Goal: Task Accomplishment & Management: Complete application form

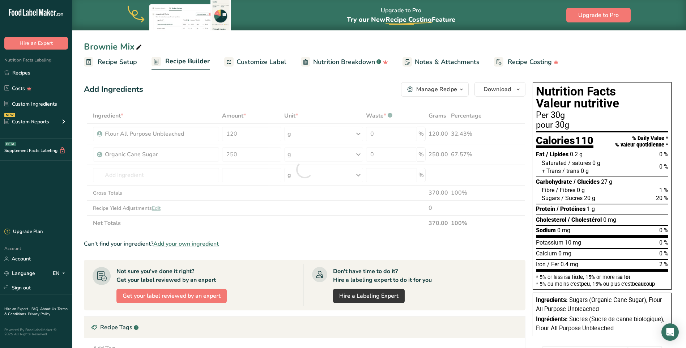
click at [140, 46] on icon at bounding box center [139, 47] width 7 height 10
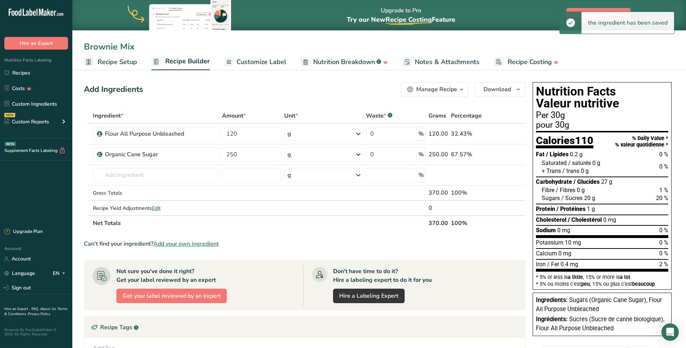
drag, startPoint x: 138, startPoint y: 46, endPoint x: 88, endPoint y: 48, distance: 49.6
click at [88, 48] on input "Brownie Mix" at bounding box center [379, 46] width 591 height 13
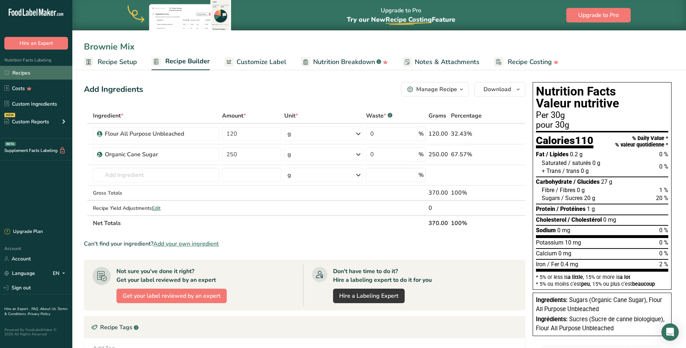
click at [28, 72] on link "Recipes" at bounding box center [36, 73] width 72 height 14
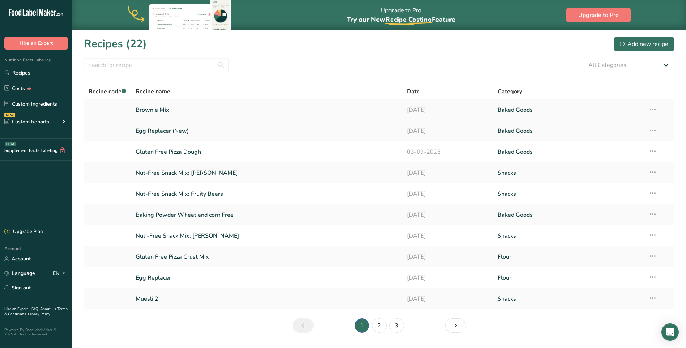
click at [655, 107] on icon at bounding box center [653, 109] width 9 height 13
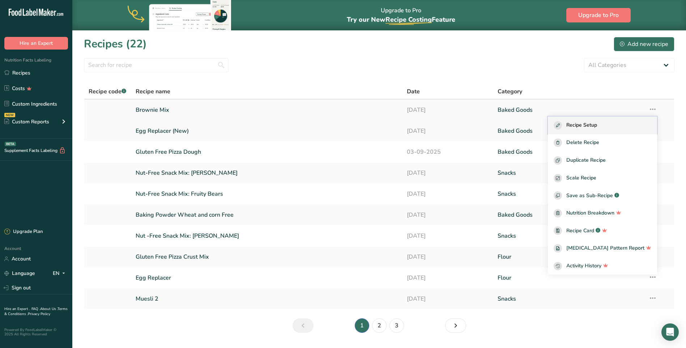
click at [597, 127] on span "Recipe Setup" at bounding box center [582, 125] width 31 height 8
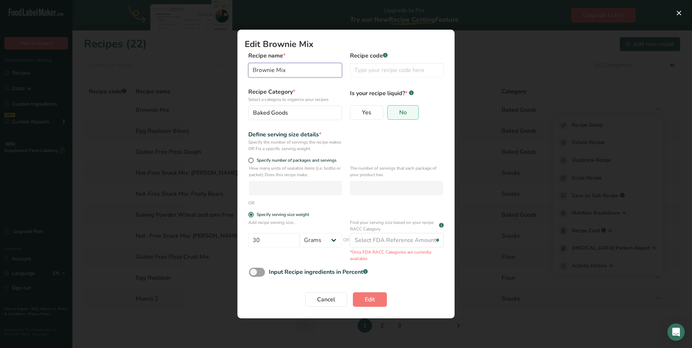
drag, startPoint x: 293, startPoint y: 67, endPoint x: 251, endPoint y: 73, distance: 43.1
click at [251, 73] on input "Brownie Mix" at bounding box center [295, 70] width 94 height 14
type input "Chocolate Cake"
click at [381, 297] on button "Edit" at bounding box center [370, 299] width 34 height 14
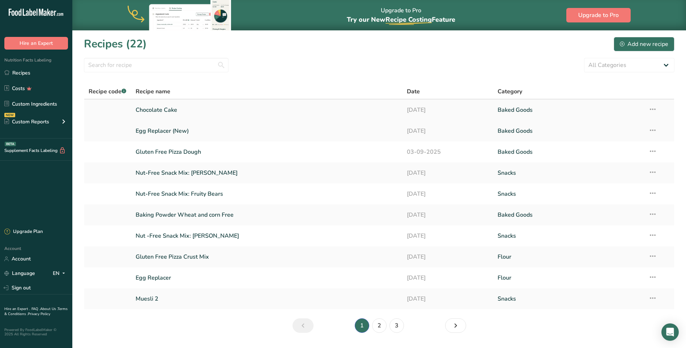
click at [156, 107] on link "Chocolate Cake" at bounding box center [267, 109] width 263 height 15
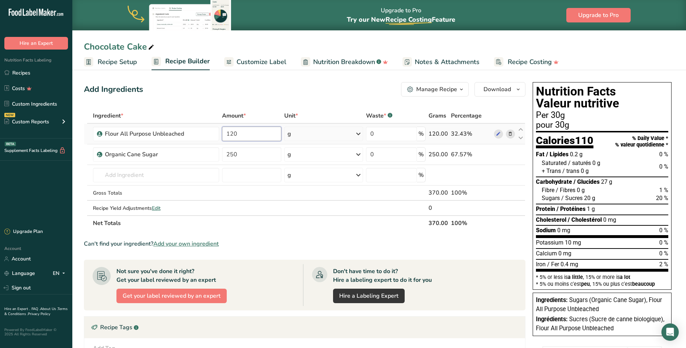
drag, startPoint x: 242, startPoint y: 134, endPoint x: 224, endPoint y: 132, distance: 18.9
click at [224, 132] on input "120" at bounding box center [252, 134] width 60 height 14
type input "220"
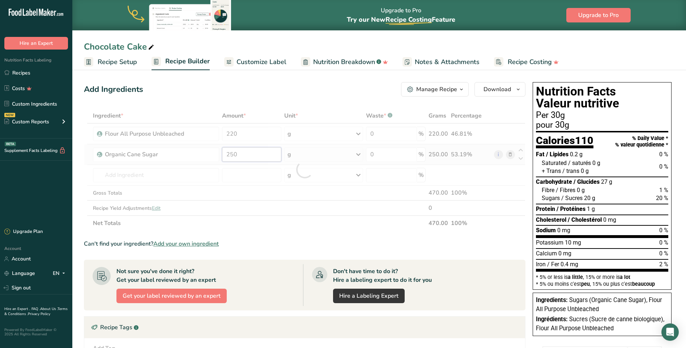
click at [243, 155] on div "Ingredient * Amount * Unit * Waste * .a-a{fill:#347362;}.b-a{fill:#fff;} Grams …" at bounding box center [305, 169] width 442 height 123
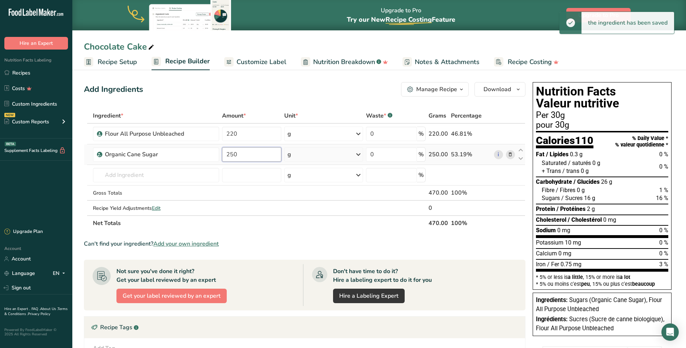
drag, startPoint x: 237, startPoint y: 155, endPoint x: 225, endPoint y: 157, distance: 12.0
click at [225, 157] on input "250" at bounding box center [252, 154] width 60 height 14
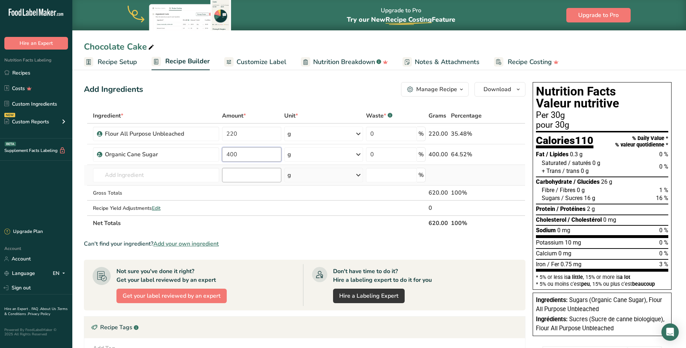
type input "400"
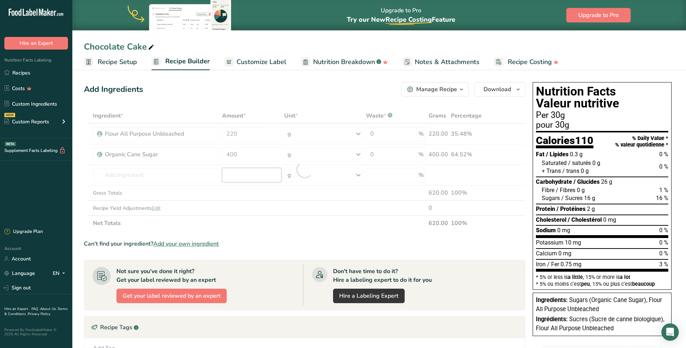
click at [235, 172] on div "Ingredient * Amount * Unit * Waste * .a-a{fill:#347362;}.b-a{fill:#fff;} Grams …" at bounding box center [305, 169] width 442 height 123
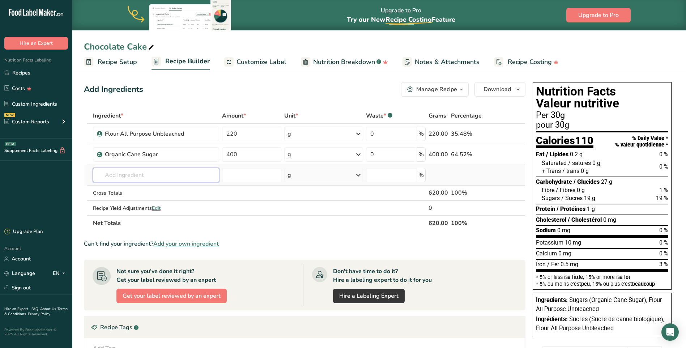
click at [117, 174] on input "text" at bounding box center [156, 175] width 126 height 14
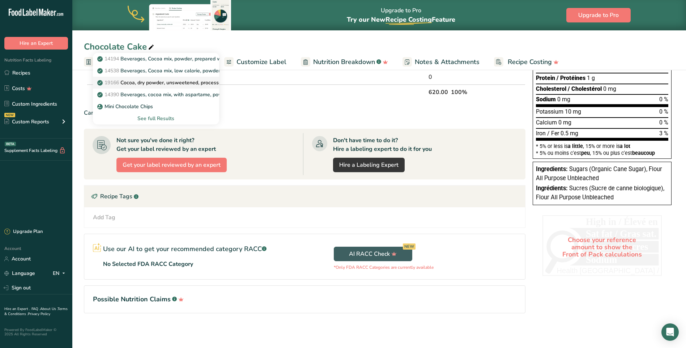
scroll to position [22, 0]
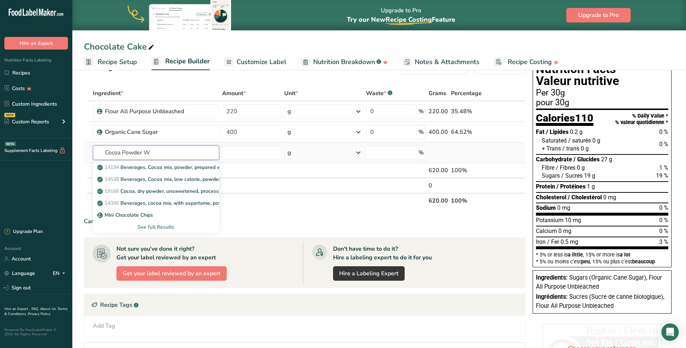
type input "Cocoa Powder W"
click at [162, 228] on div "See full Results" at bounding box center [156, 227] width 115 height 8
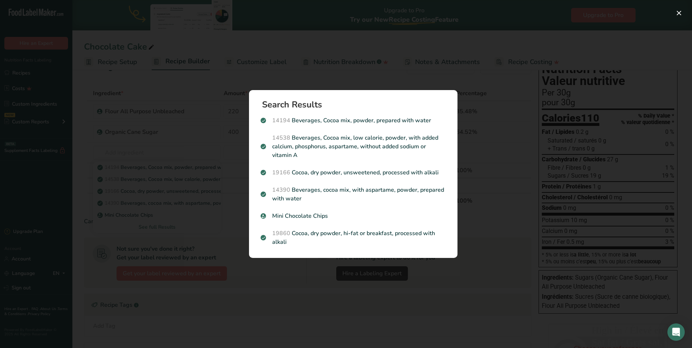
click at [286, 286] on div "Search results modal" at bounding box center [346, 174] width 692 height 348
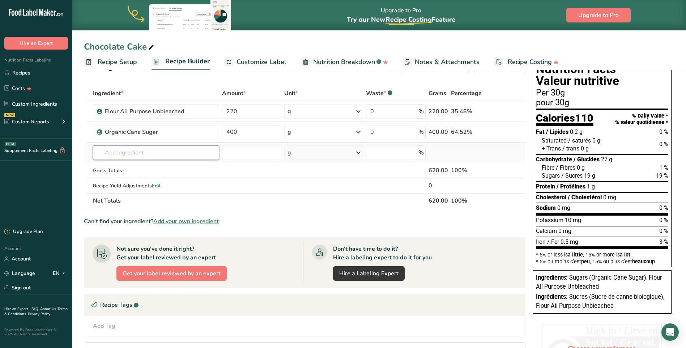
drag, startPoint x: 141, startPoint y: 155, endPoint x: 128, endPoint y: 148, distance: 14.4
click at [128, 148] on input "text" at bounding box center [156, 152] width 126 height 14
click at [135, 153] on input "text" at bounding box center [156, 152] width 126 height 14
type input "O"
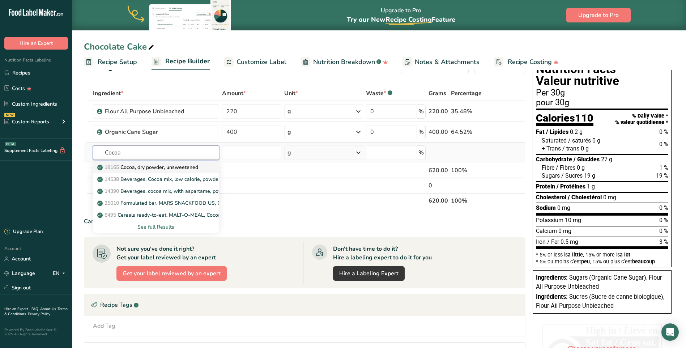
type input "Cocoa"
click at [138, 170] on p "19165 Cocoa, dry powder, unsweetened" at bounding box center [149, 168] width 100 height 8
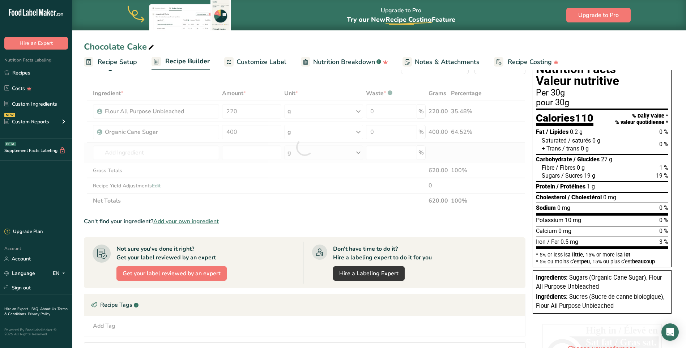
type input "Cocoa, dry powder, unsweetened"
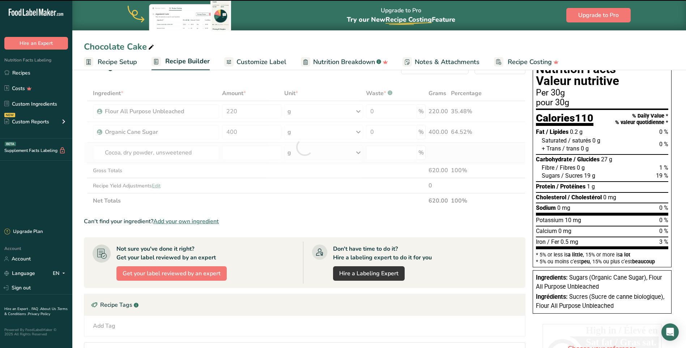
type input "0"
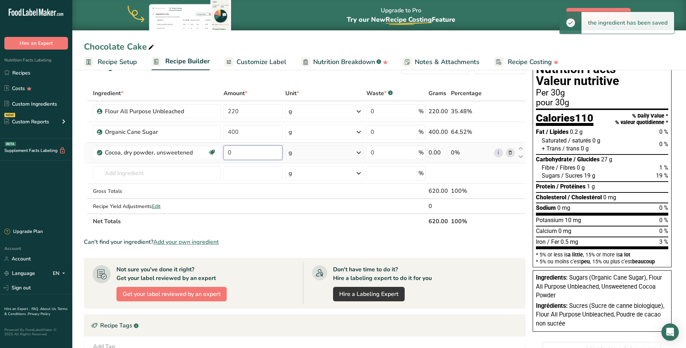
click at [247, 151] on input "0" at bounding box center [253, 152] width 59 height 14
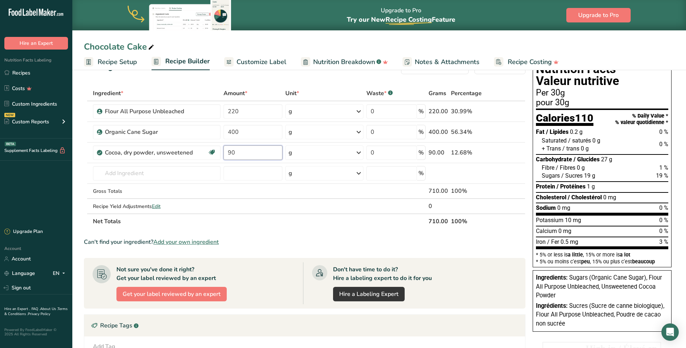
type input "90"
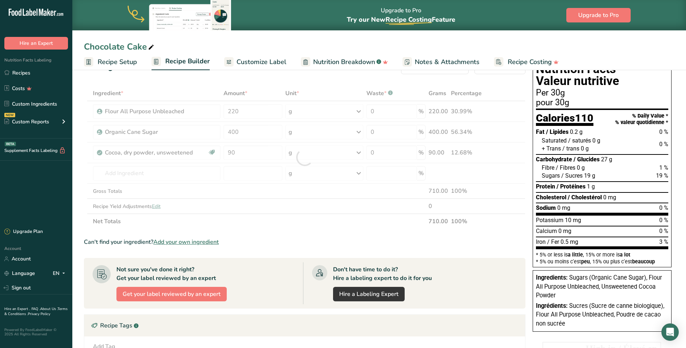
click at [274, 231] on section "Ingredient * Amount * Unit * Waste * .a-a{fill:#347362;}.b-a{fill:#fff;} Grams …" at bounding box center [305, 270] width 442 height 368
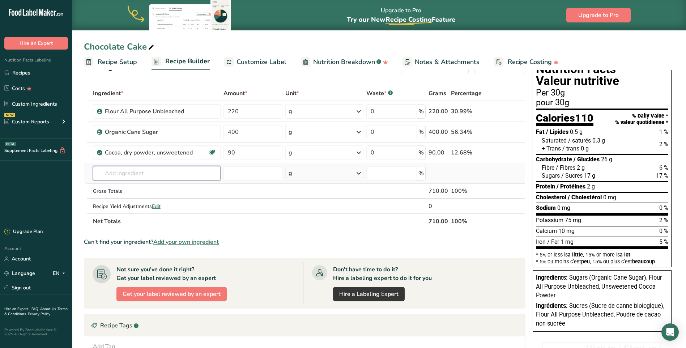
click at [146, 171] on input "text" at bounding box center [157, 173] width 128 height 14
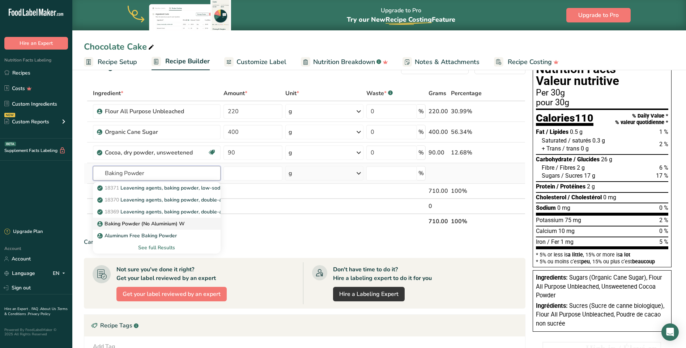
type input "Baking Powder"
click at [160, 225] on p "Baking Powder (No Aluminium) W" at bounding box center [142, 224] width 86 height 8
type input "Baking Powder (No Aluminium) W"
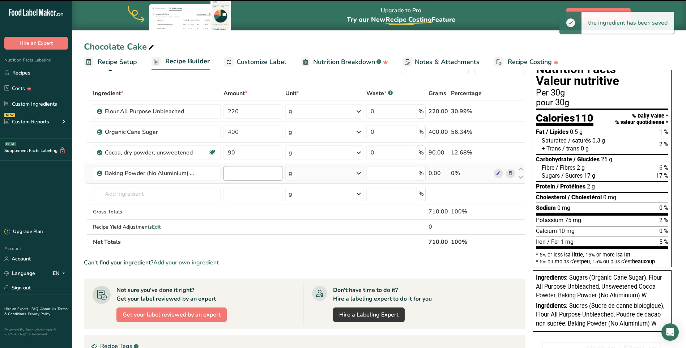
type input "0"
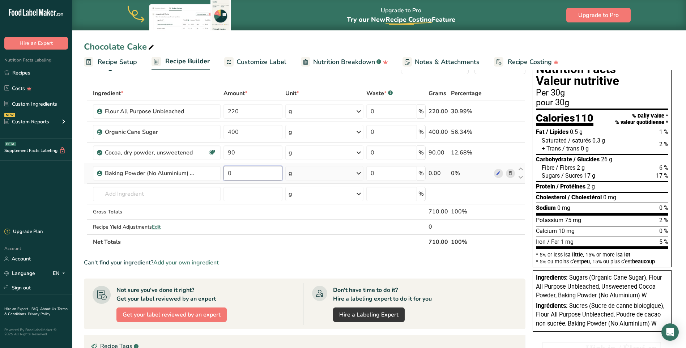
click at [243, 174] on input "0" at bounding box center [253, 173] width 59 height 14
type input "7"
click at [187, 193] on div "Ingredient * Amount * Unit * Waste * .a-a{fill:#347362;}.b-a{fill:#fff;} Grams …" at bounding box center [305, 168] width 442 height 164
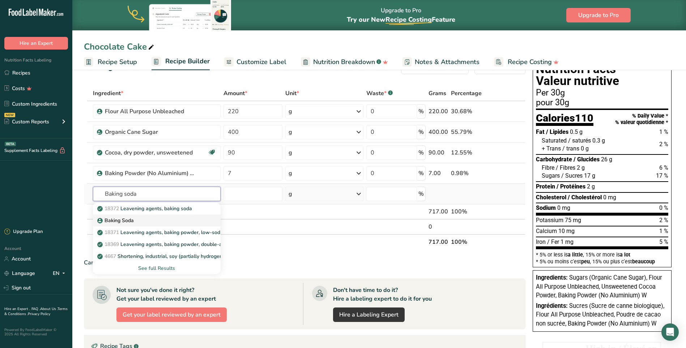
type input "Baking soda"
click at [123, 215] on link "Baking Soda" at bounding box center [157, 221] width 128 height 12
type input "Baking Soda"
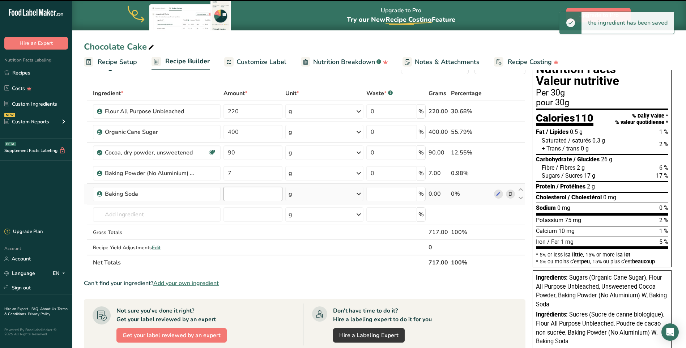
type input "0"
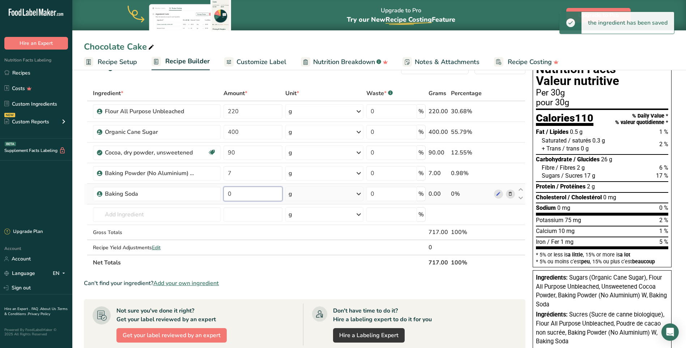
click at [244, 194] on input "0" at bounding box center [253, 194] width 59 height 14
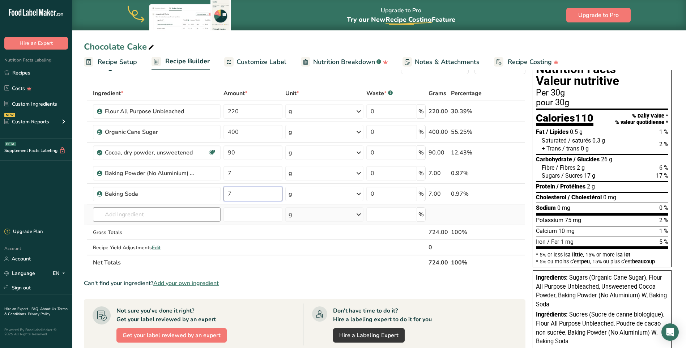
type input "7"
click at [178, 214] on div "Ingredient * Amount * Unit * Waste * .a-a{fill:#347362;}.b-a{fill:#fff;} Grams …" at bounding box center [305, 178] width 442 height 185
click at [122, 214] on input "text" at bounding box center [157, 214] width 128 height 14
type input "Sea Salt"
click at [110, 226] on p "Sea Salt" at bounding box center [112, 229] width 26 height 8
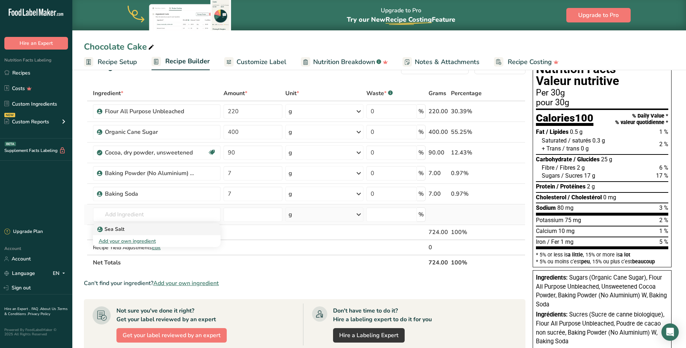
type input "Sea Salt"
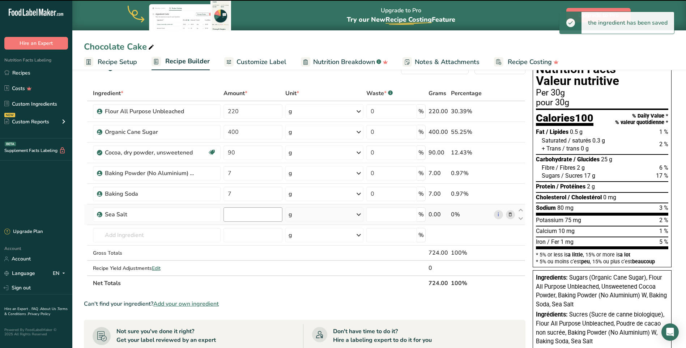
type input "0"
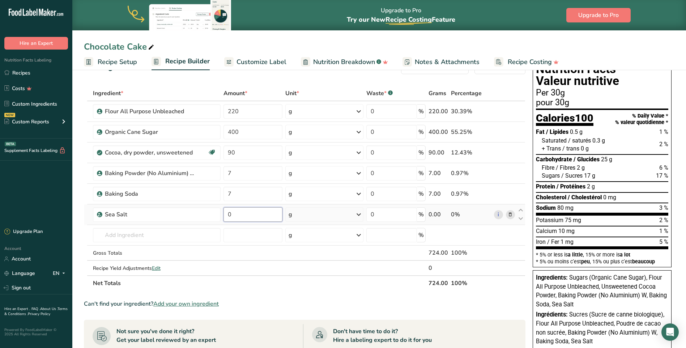
click at [242, 216] on input "0" at bounding box center [253, 214] width 59 height 14
type input "5"
click at [264, 288] on div "Ingredient * Amount * Unit * Waste * .a-a{fill:#347362;}.b-a{fill:#fff;} Grams …" at bounding box center [305, 188] width 442 height 205
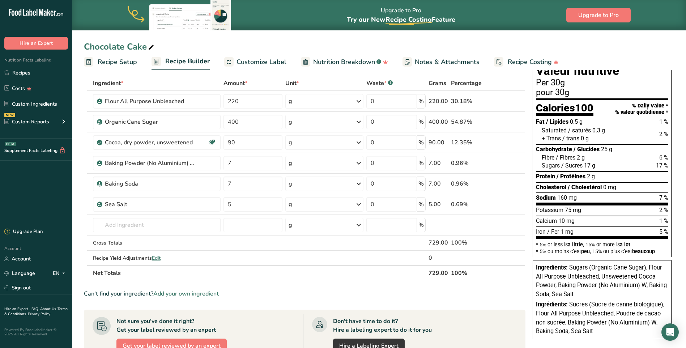
scroll to position [0, 0]
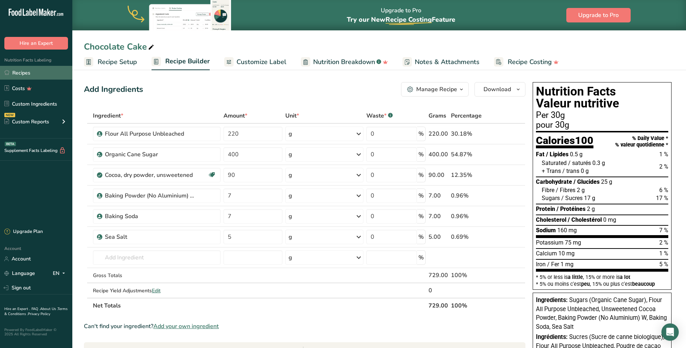
click at [24, 72] on link "Recipes" at bounding box center [36, 73] width 72 height 14
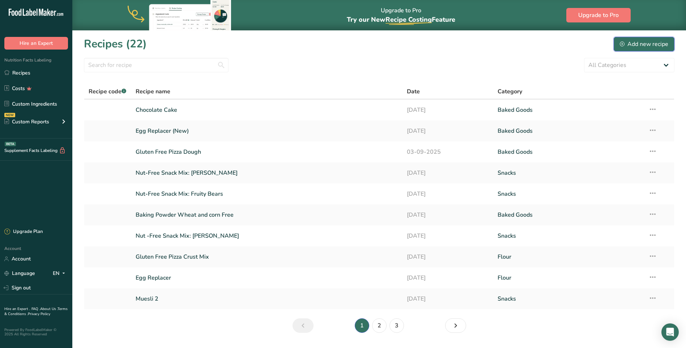
click at [625, 47] on div "Add new recipe" at bounding box center [644, 44] width 48 height 9
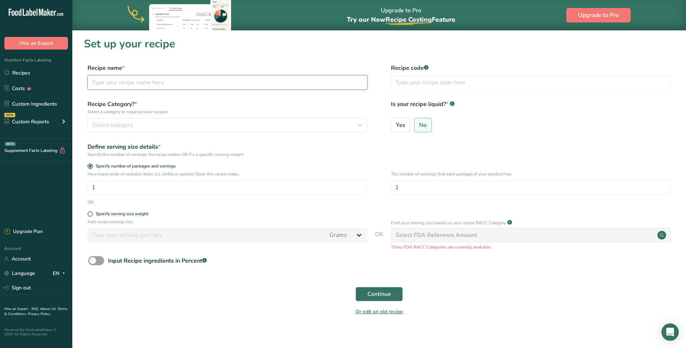
click at [122, 80] on input "text" at bounding box center [228, 82] width 280 height 14
type input "Vanilla cake"
click at [89, 214] on span at bounding box center [90, 213] width 5 height 5
click at [89, 214] on input "Specify serving size weight" at bounding box center [90, 214] width 5 height 5
radio input "true"
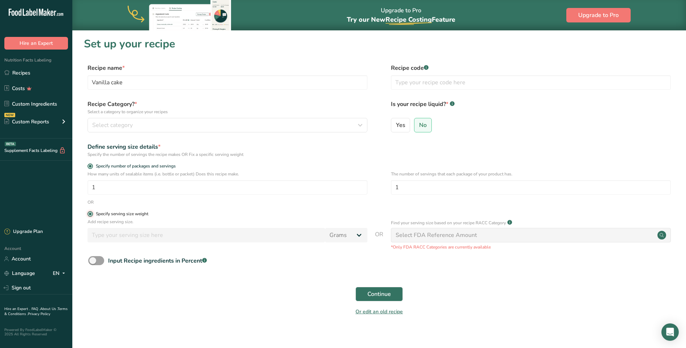
radio input "false"
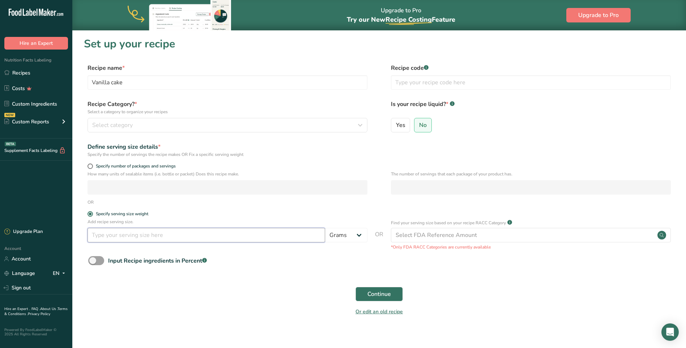
click at [112, 232] on input "number" at bounding box center [207, 235] width 238 height 14
type input "30"
click at [420, 128] on span "No" at bounding box center [423, 125] width 8 height 7
click at [419, 127] on input "No" at bounding box center [417, 125] width 5 height 5
click at [373, 297] on span "Continue" at bounding box center [380, 294] width 24 height 9
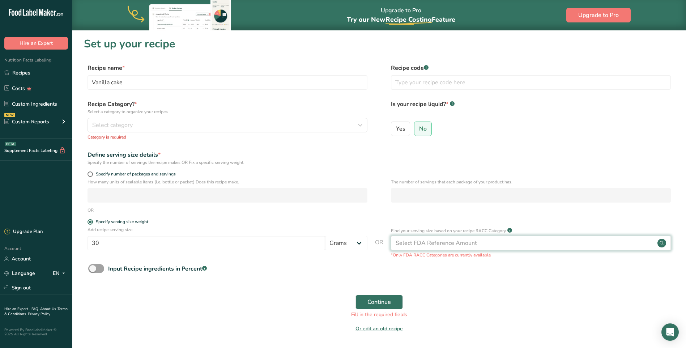
click at [449, 239] on div "Select FDA Reference Amount" at bounding box center [436, 243] width 81 height 9
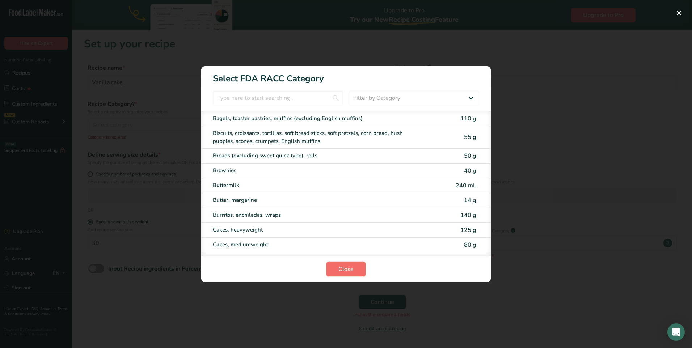
click at [342, 274] on button "Close" at bounding box center [345, 269] width 39 height 14
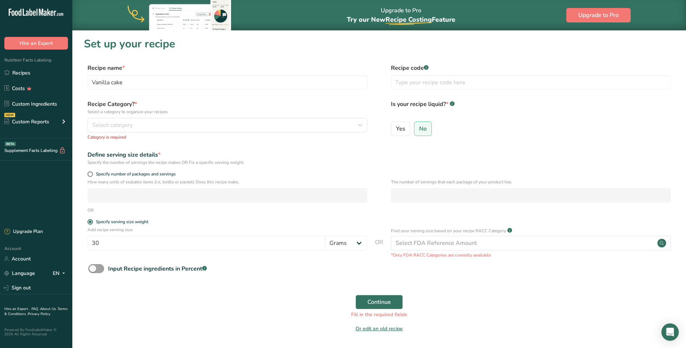
scroll to position [24, 0]
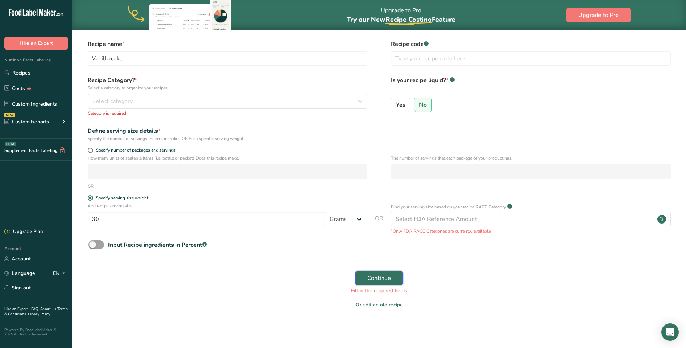
click at [385, 277] on span "Continue" at bounding box center [380, 278] width 24 height 9
click at [237, 103] on div "Select category" at bounding box center [225, 101] width 266 height 9
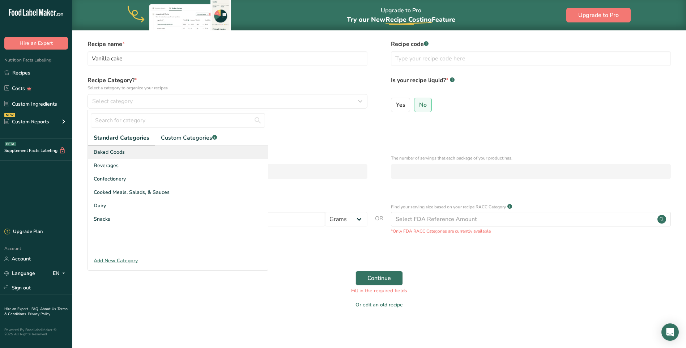
click at [109, 155] on span "Baked Goods" at bounding box center [109, 152] width 31 height 8
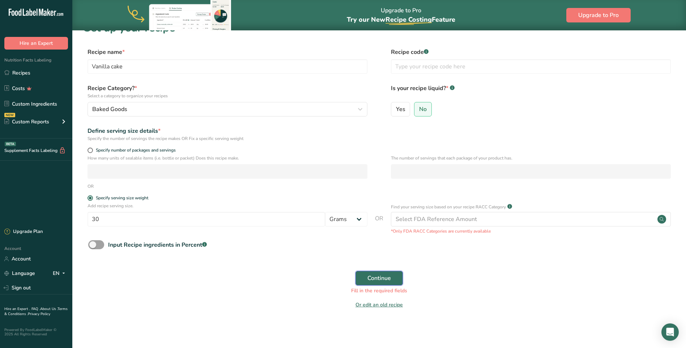
click at [387, 275] on span "Continue" at bounding box center [380, 278] width 24 height 9
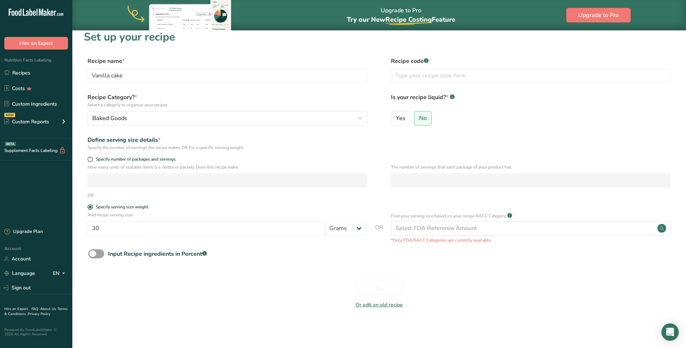
scroll to position [7, 0]
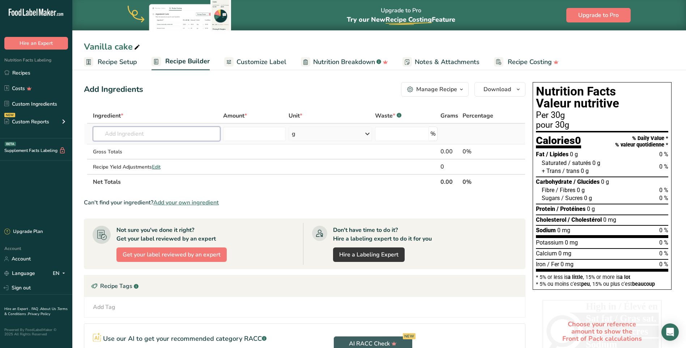
click at [117, 131] on input "text" at bounding box center [156, 134] width 127 height 14
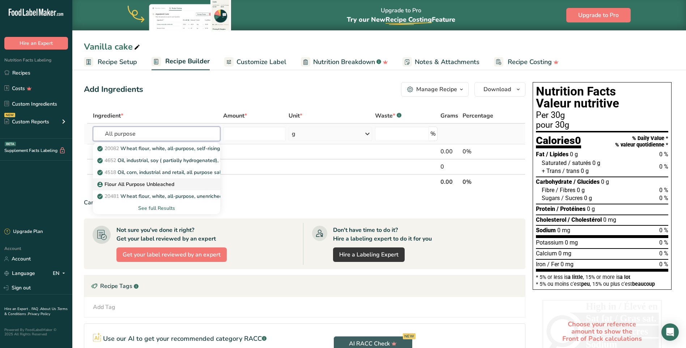
type input "All purpose"
click at [130, 184] on p "Flour All Purpose Unbleached" at bounding box center [137, 185] width 76 height 8
type input "Flour All Purpose Unbleached"
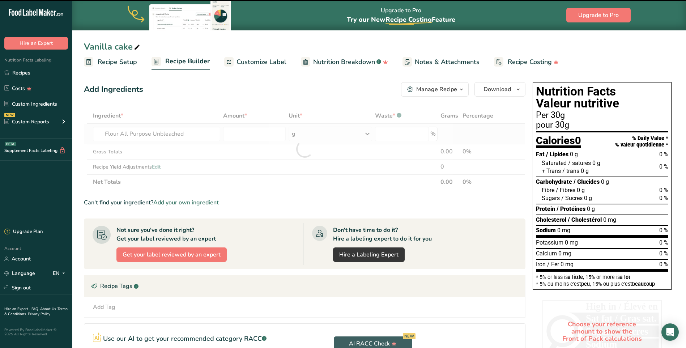
type input "0"
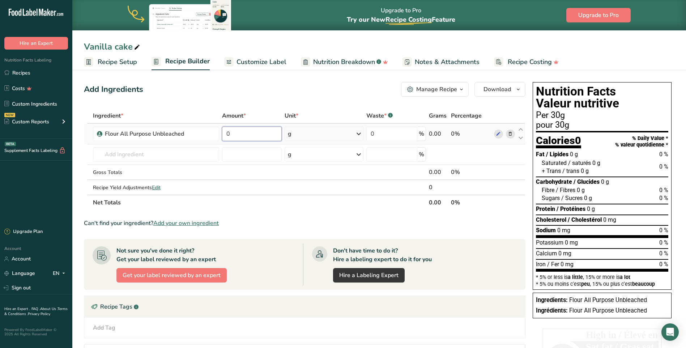
click at [244, 134] on input "0" at bounding box center [252, 134] width 60 height 14
type input "325"
click at [178, 153] on div "Ingredient * Amount * Unit * Waste * .a-a{fill:#347362;}.b-a{fill:#fff;} Grams …" at bounding box center [305, 159] width 442 height 102
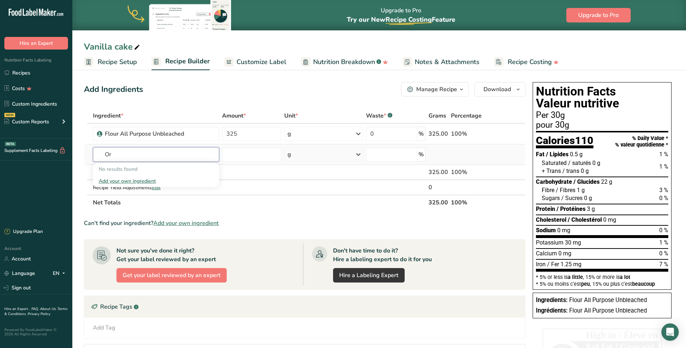
type input "O"
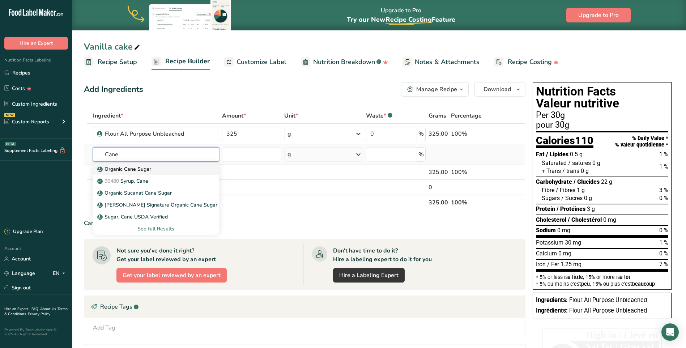
type input "Cane"
click at [133, 171] on p "Organic Cane Sugar" at bounding box center [125, 169] width 52 height 8
type input "Organic Cane Sugar"
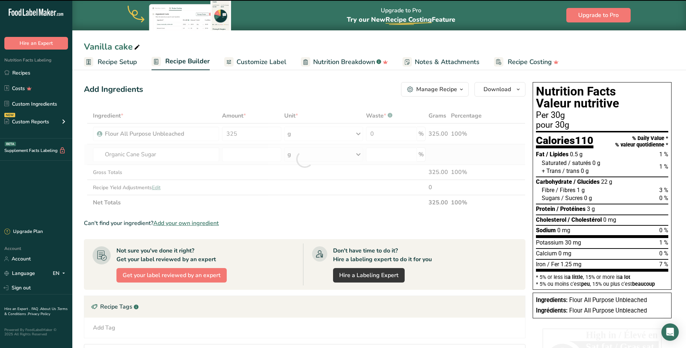
type input "0"
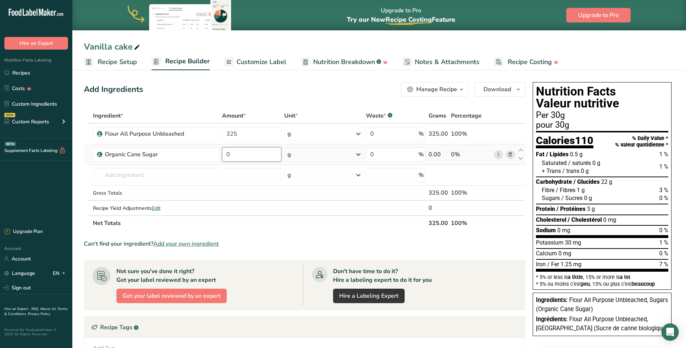
click at [233, 155] on input "0" at bounding box center [252, 154] width 60 height 14
drag, startPoint x: 233, startPoint y: 155, endPoint x: 225, endPoint y: 155, distance: 8.0
click at [225, 155] on input "0" at bounding box center [252, 154] width 60 height 14
type input "400"
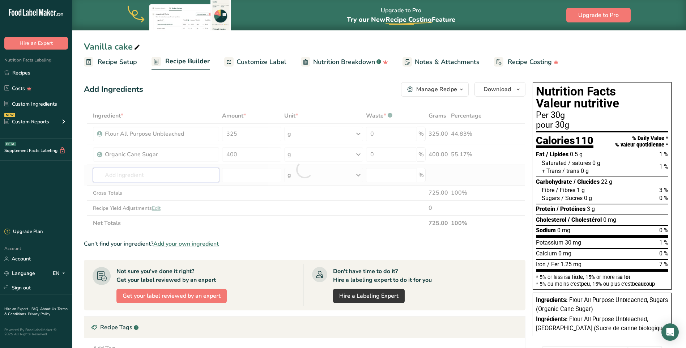
click at [186, 174] on div "Ingredient * Amount * Unit * Waste * .a-a{fill:#347362;}.b-a{fill:#fff;} Grams …" at bounding box center [305, 169] width 442 height 123
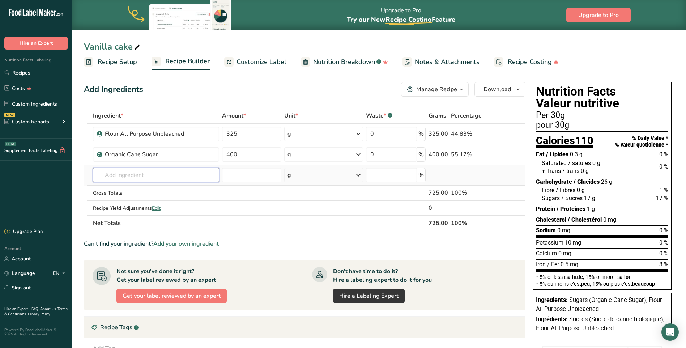
click at [144, 175] on input "text" at bounding box center [156, 175] width 126 height 14
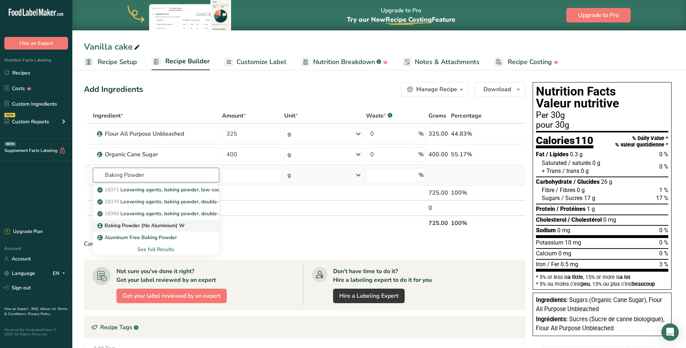
type input "Baking Powder"
click at [156, 227] on p "Baking Powder (No Aluminium) W" at bounding box center [142, 226] width 86 height 8
type input "Baking Powder (No Aluminium) W"
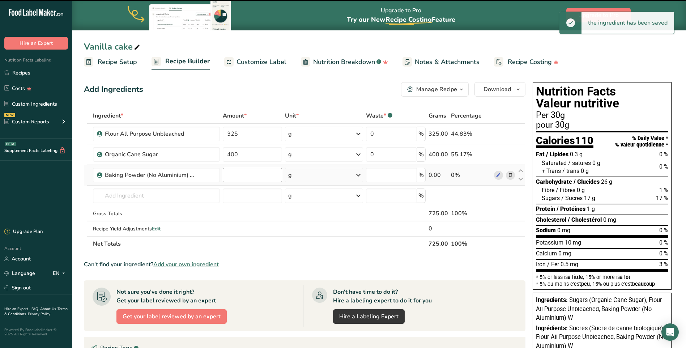
type input "0"
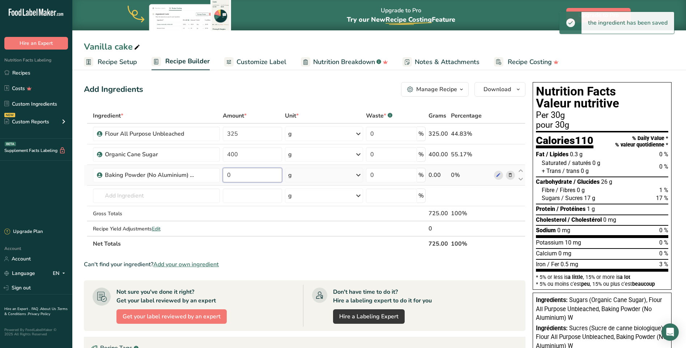
click at [250, 176] on input "0" at bounding box center [252, 175] width 59 height 14
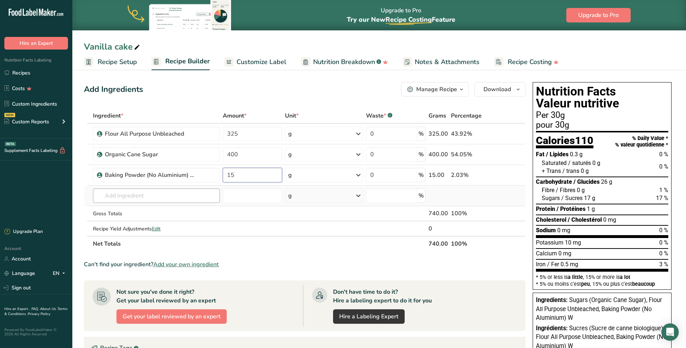
type input "15"
click at [157, 197] on div "Ingredient * Amount * Unit * Waste * .a-a{fill:#347362;}.b-a{fill:#fff;} Grams …" at bounding box center [305, 179] width 442 height 143
click at [115, 193] on input "text" at bounding box center [156, 196] width 127 height 14
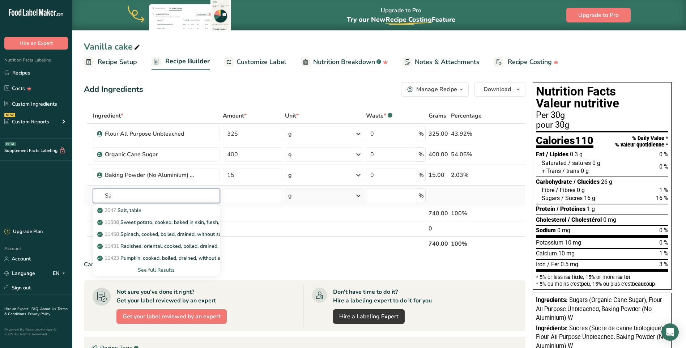
type input "S"
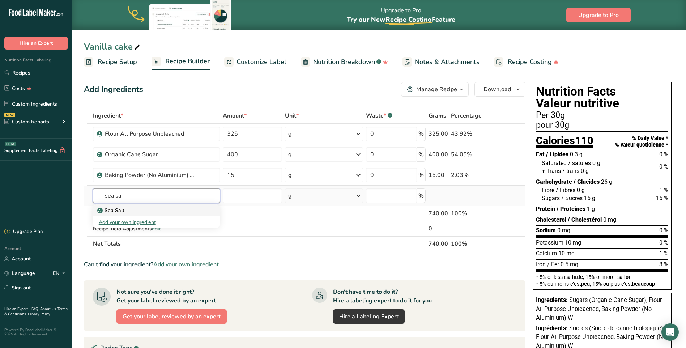
type input "sea sa"
click at [111, 212] on p "Sea Salt" at bounding box center [112, 211] width 26 height 8
type input "Sea Salt"
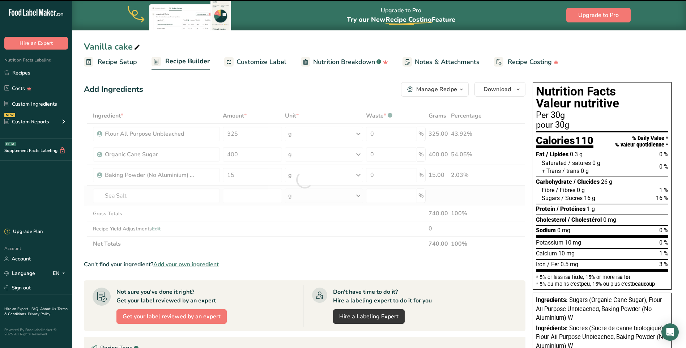
type input "0"
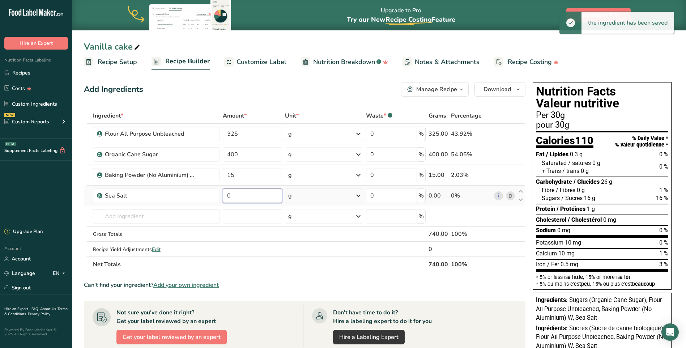
click at [231, 196] on input "0" at bounding box center [252, 196] width 59 height 14
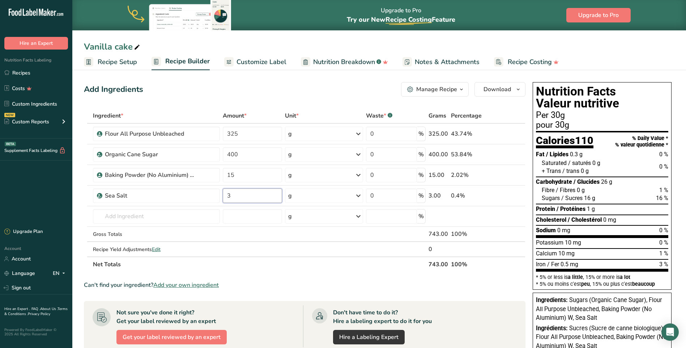
type input "3"
click at [299, 273] on section "Ingredient * Amount * Unit * Waste * .a-a{fill:#347362;}.b-a{fill:#fff;} Grams …" at bounding box center [305, 302] width 442 height 389
click at [24, 71] on link "Recipes" at bounding box center [36, 73] width 72 height 14
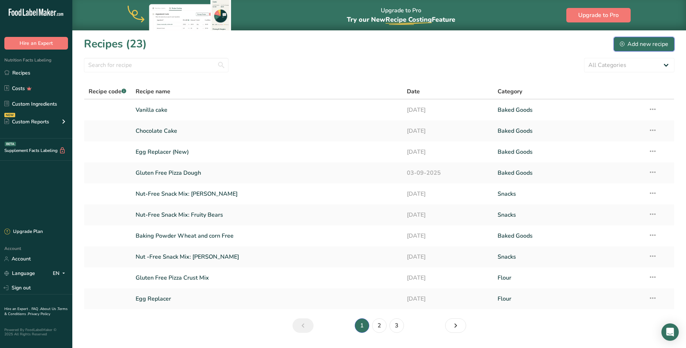
click at [636, 43] on div "Add new recipe" at bounding box center [644, 44] width 48 height 9
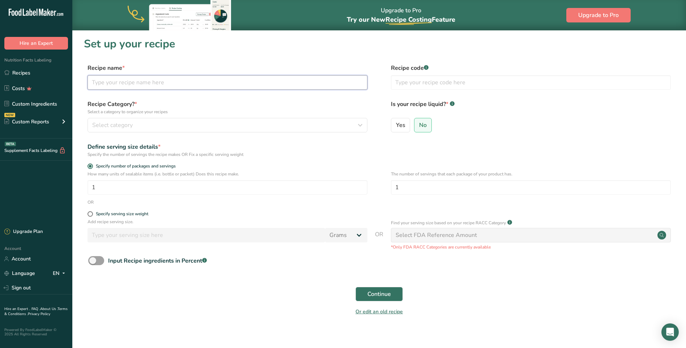
click at [148, 83] on input "text" at bounding box center [228, 82] width 280 height 14
type input "Blueberry Muffin"
click at [92, 214] on span at bounding box center [90, 213] width 5 height 5
click at [92, 214] on input "Specify serving size weight" at bounding box center [90, 214] width 5 height 5
radio input "true"
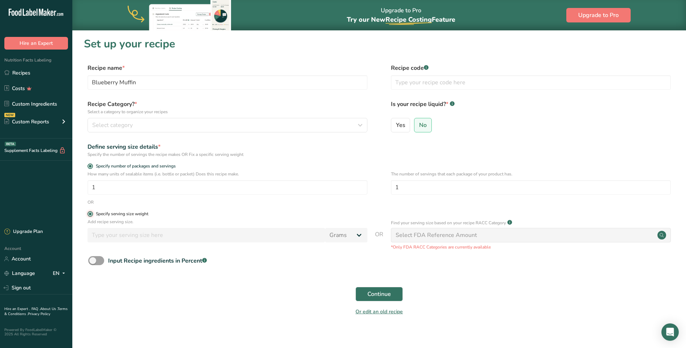
radio input "false"
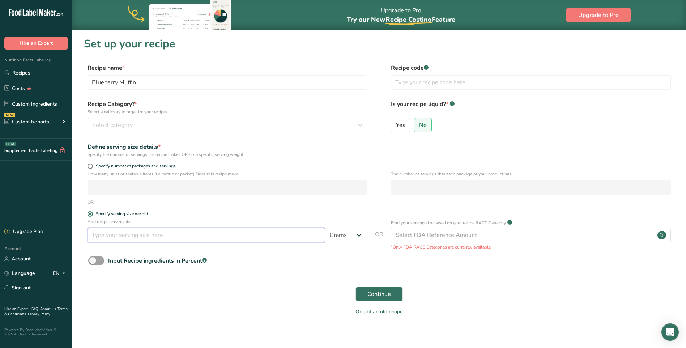
click at [199, 238] on input "number" at bounding box center [207, 235] width 238 height 14
type input "30"
click at [379, 293] on span "Continue" at bounding box center [380, 294] width 24 height 9
click at [379, 293] on div "Continue" at bounding box center [379, 294] width 591 height 23
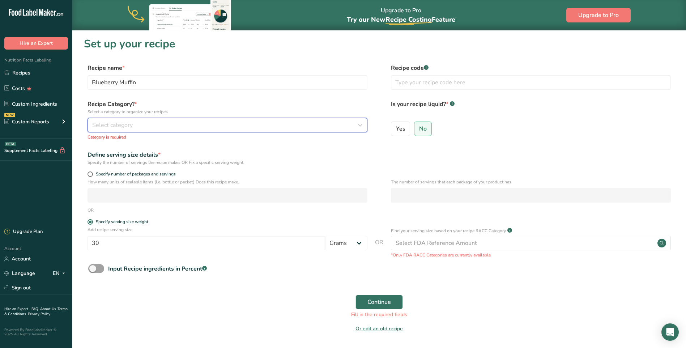
click at [145, 126] on div "Select category" at bounding box center [225, 125] width 266 height 9
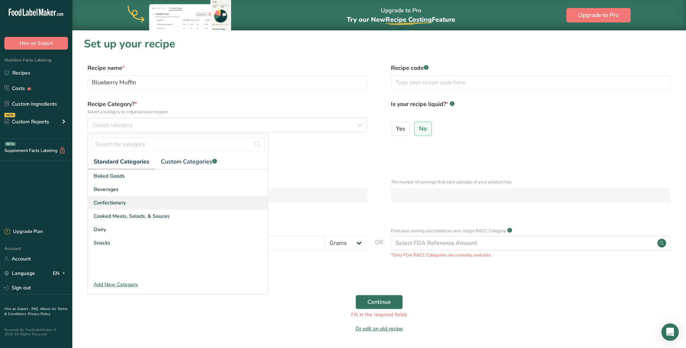
click at [126, 204] on div "Confectionery" at bounding box center [178, 202] width 180 height 13
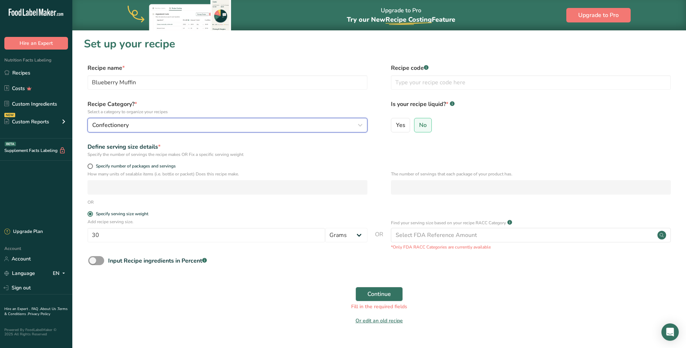
click at [356, 126] on icon "button" at bounding box center [360, 125] width 9 height 13
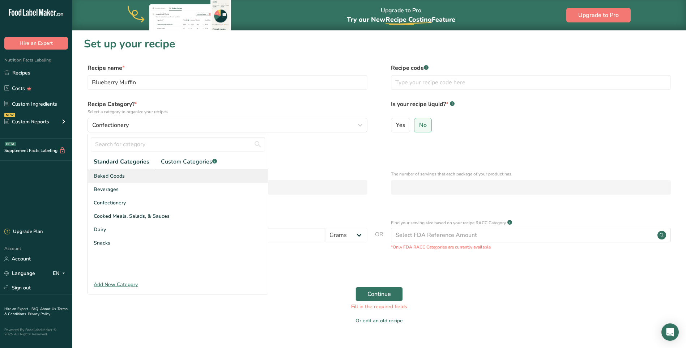
click at [113, 178] on span "Baked Goods" at bounding box center [109, 176] width 31 height 8
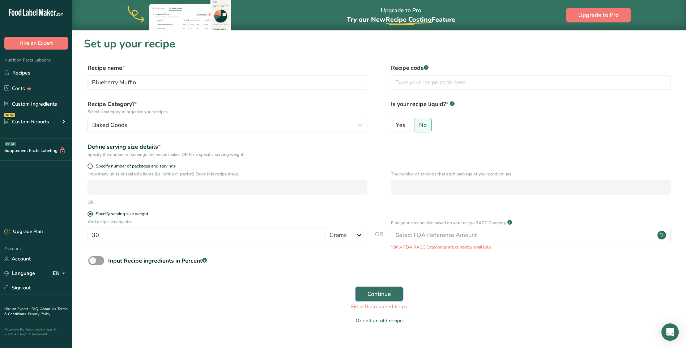
click at [389, 291] on span "Continue" at bounding box center [380, 294] width 24 height 9
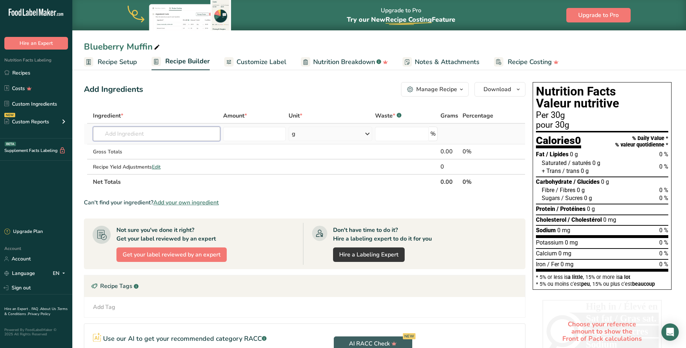
click at [111, 135] on input "text" at bounding box center [156, 134] width 127 height 14
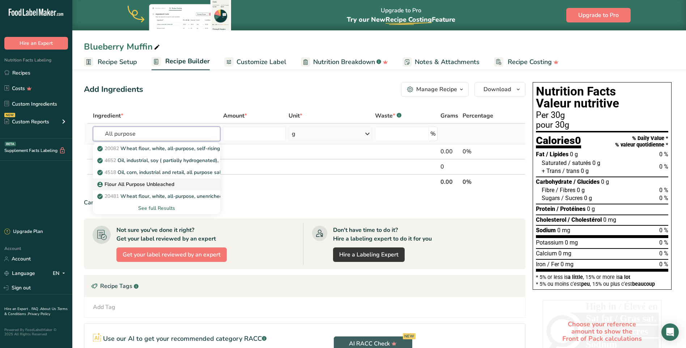
type input "All purpose"
click at [124, 183] on p "Flour All Purpose Unbleached" at bounding box center [137, 185] width 76 height 8
type input "Flour All Purpose Unbleached"
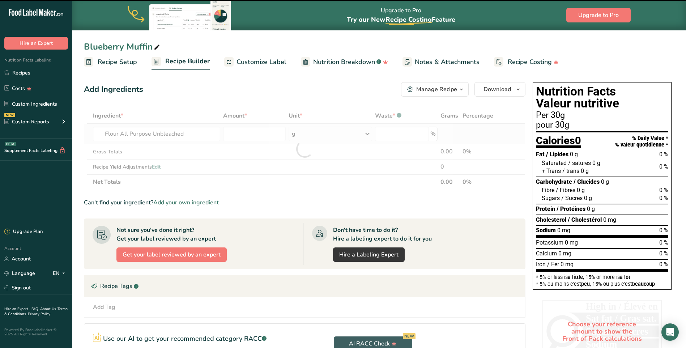
type input "0"
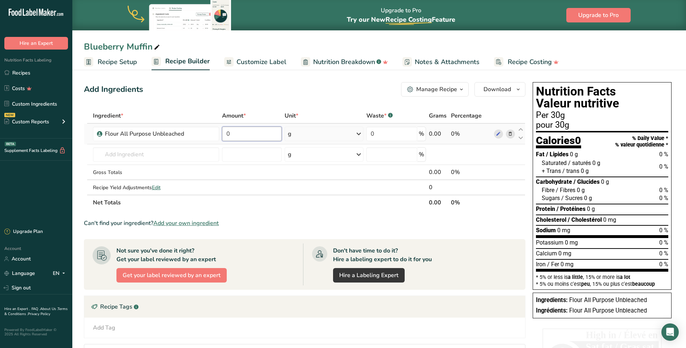
click at [235, 135] on input "0" at bounding box center [252, 134] width 60 height 14
type input "250"
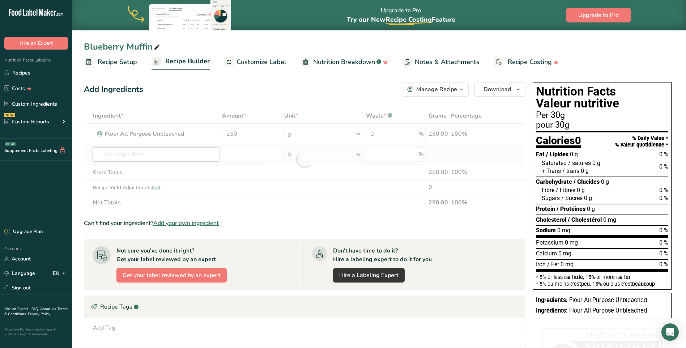
click at [197, 155] on div "Ingredient * Amount * Unit * Waste * .a-a{fill:#347362;}.b-a{fill:#fff;} Grams …" at bounding box center [305, 159] width 442 height 102
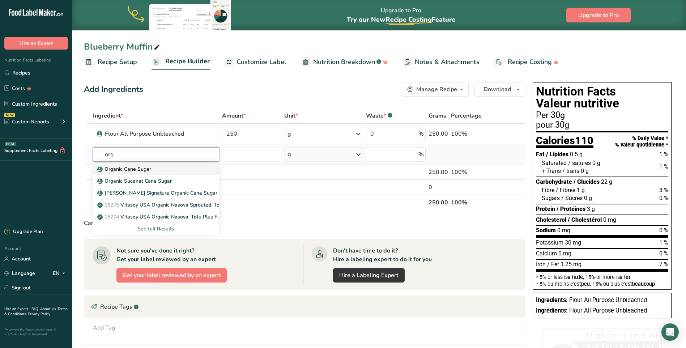
type input "org"
click at [140, 169] on p "Organic Cane Sugar" at bounding box center [125, 169] width 52 height 8
type input "Organic Cane Sugar"
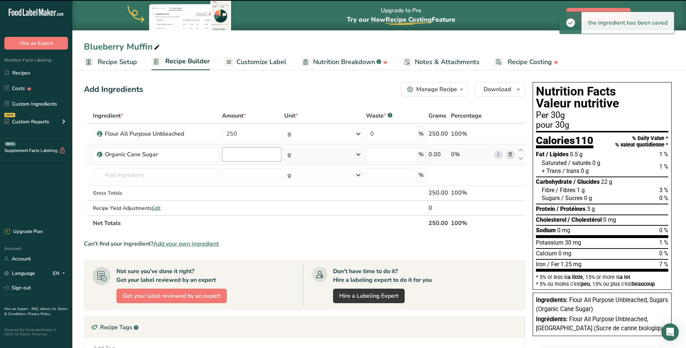
type input "0"
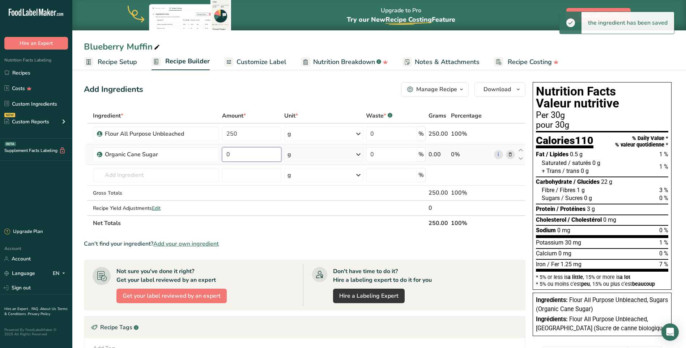
click at [245, 151] on input "0" at bounding box center [252, 154] width 60 height 14
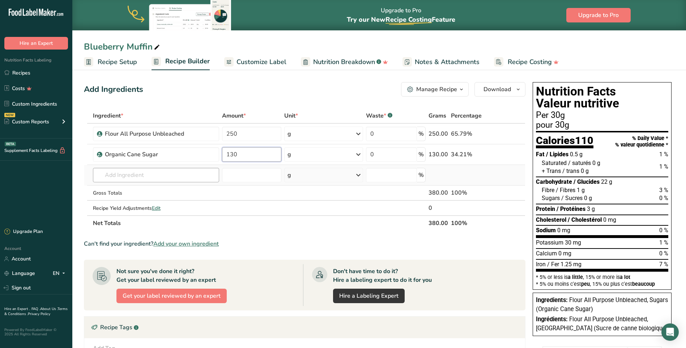
type input "130"
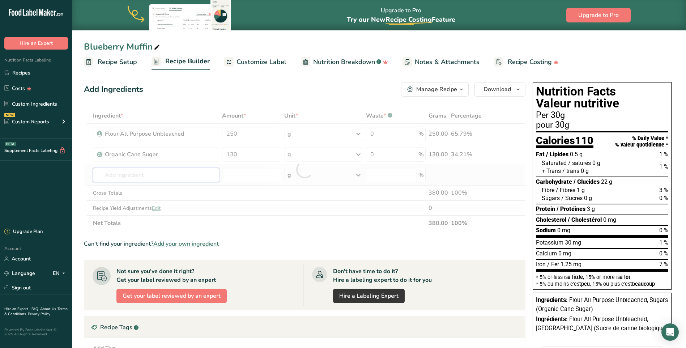
click at [202, 175] on div "Ingredient * Amount * Unit * Waste * .a-a{fill:#347362;}.b-a{fill:#fff;} Grams …" at bounding box center [305, 169] width 442 height 123
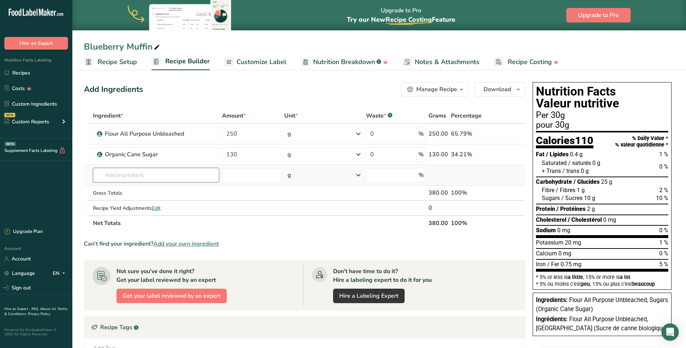
click at [115, 174] on input "text" at bounding box center [156, 175] width 126 height 14
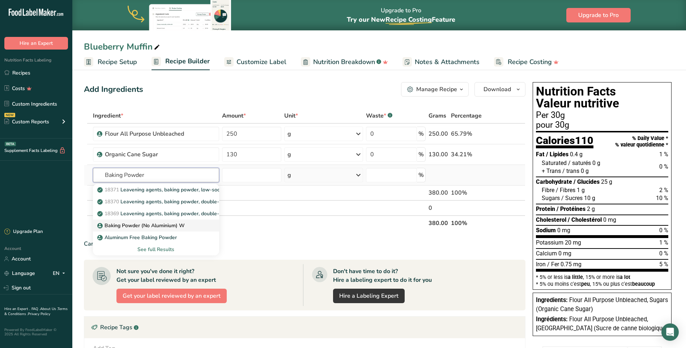
type input "Baking Powder"
click at [149, 224] on p "Baking Powder (No Aluminium) W" at bounding box center [142, 226] width 86 height 8
type input "Baking Powder (No Aluminium) W"
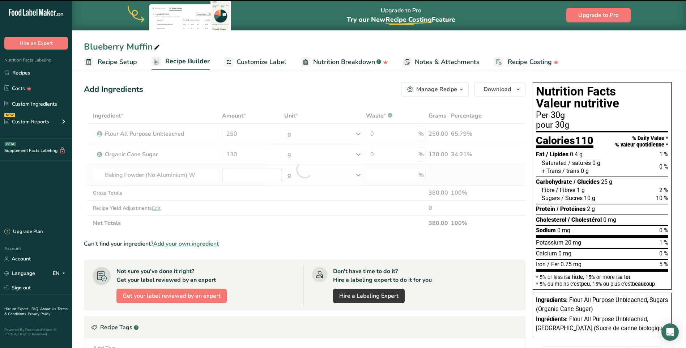
type input "0"
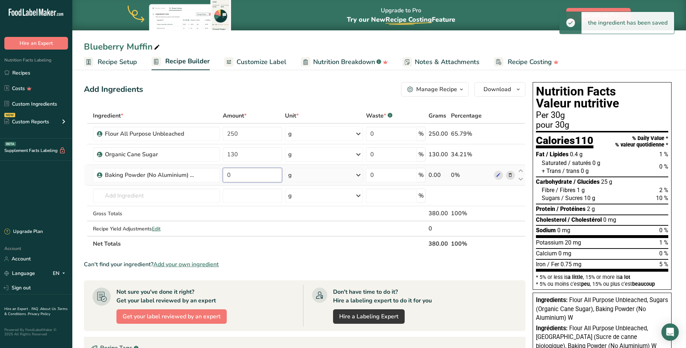
click at [246, 173] on input "0" at bounding box center [252, 175] width 59 height 14
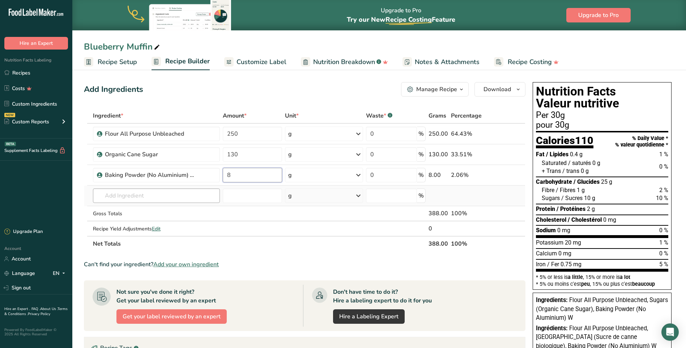
type input "8"
click at [143, 195] on div "Ingredient * Amount * Unit * Waste * .a-a{fill:#347362;}.b-a{fill:#fff;} Grams …" at bounding box center [305, 179] width 442 height 143
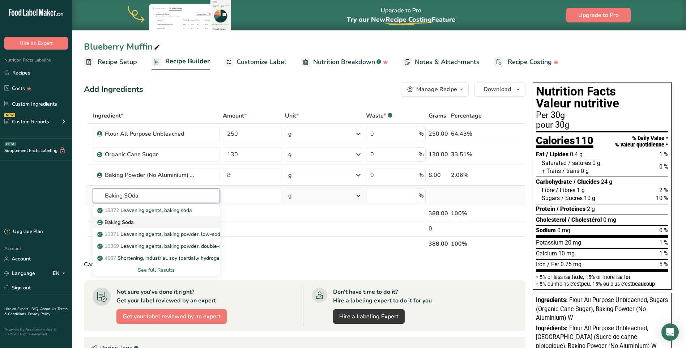
type input "Baking SOda"
click at [122, 224] on p "Baking Soda" at bounding box center [116, 223] width 35 height 8
type input "Baking Soda"
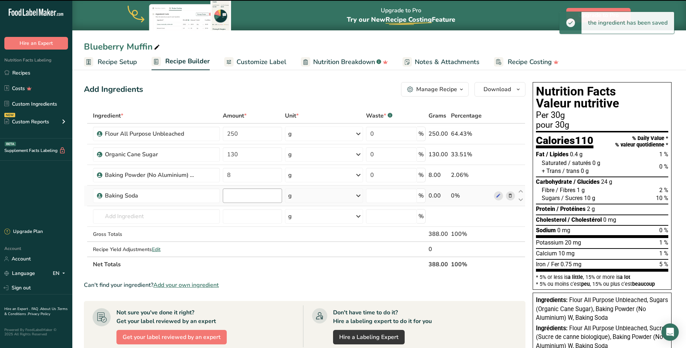
type input "0"
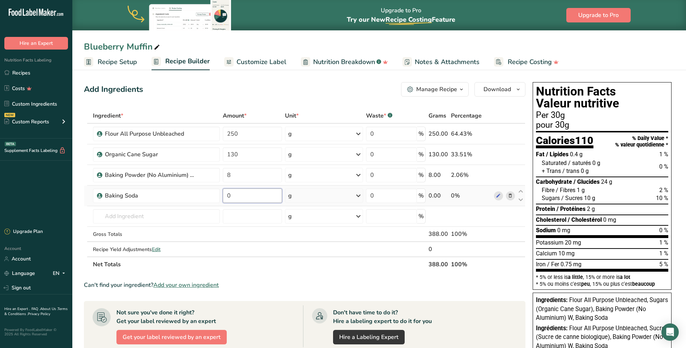
click at [227, 191] on input "0" at bounding box center [252, 196] width 59 height 14
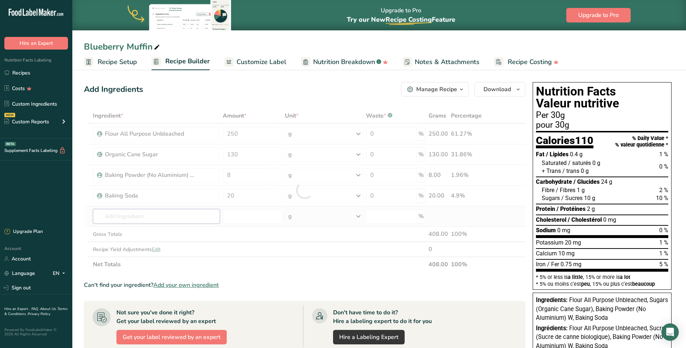
click at [158, 218] on div "Ingredient * Amount * Unit * Waste * .a-a{fill:#347362;}.b-a{fill:#fff;} Grams …" at bounding box center [305, 190] width 442 height 164
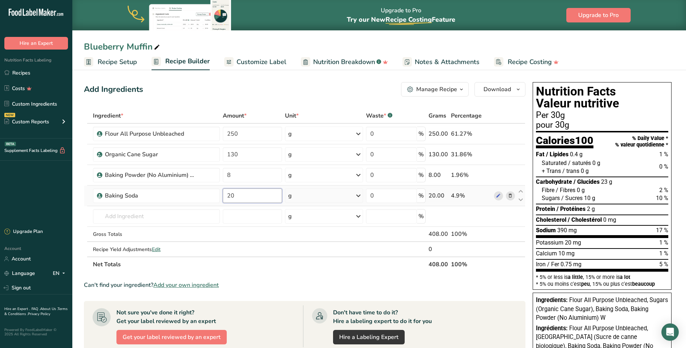
click at [245, 196] on input "20" at bounding box center [252, 196] width 59 height 14
type input "2"
click at [182, 223] on div "Ingredient * Amount * Unit * Waste * .a-a{fill:#347362;}.b-a{fill:#fff;} Grams …" at bounding box center [305, 190] width 442 height 164
click at [113, 212] on input "text" at bounding box center [156, 216] width 127 height 14
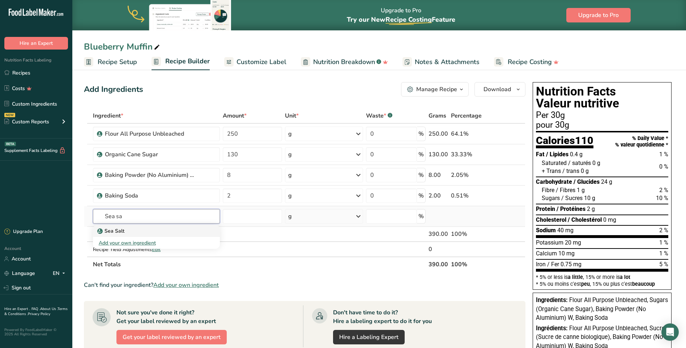
type input "Sea sa"
click at [111, 234] on p "Sea Salt" at bounding box center [112, 231] width 26 height 8
type input "Sea Salt"
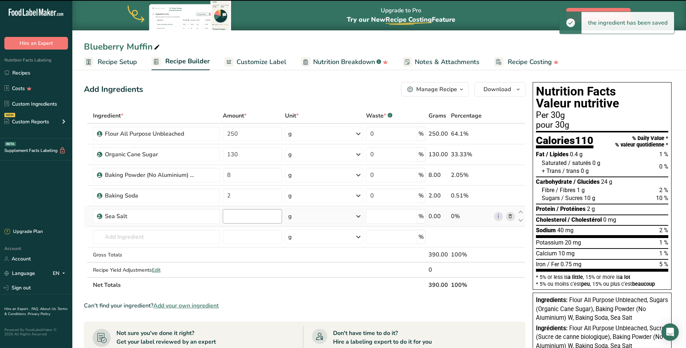
type input "0"
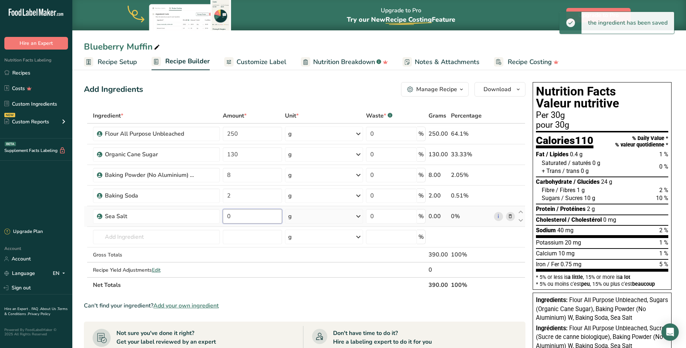
click at [244, 215] on input "0" at bounding box center [252, 216] width 59 height 14
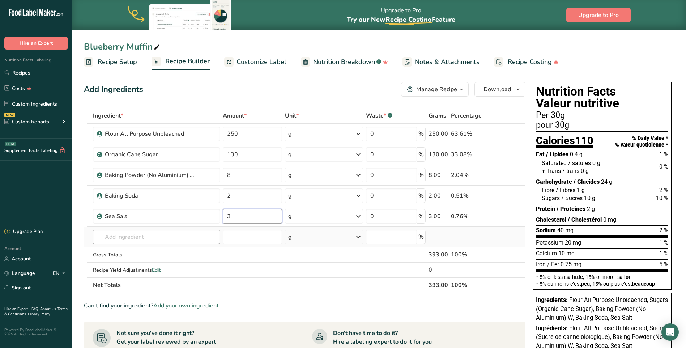
type input "3"
click at [175, 237] on div "Ingredient * Amount * Unit * Waste * .a-a{fill:#347362;}.b-a{fill:#fff;} Grams …" at bounding box center [305, 200] width 442 height 185
click at [145, 233] on input "text" at bounding box center [156, 237] width 127 height 14
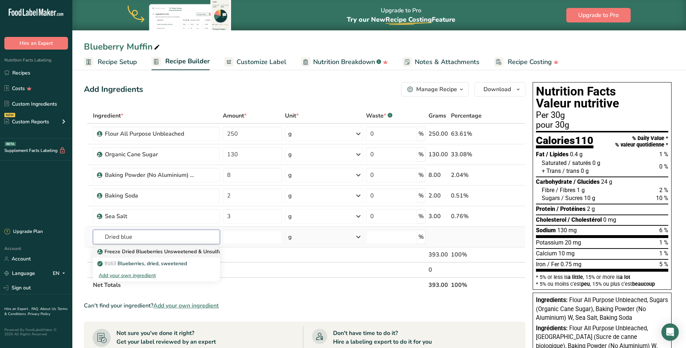
type input "Dried blue"
click at [157, 254] on p "Freeze Dried Blueberries Unsweetened & Unsulfured" at bounding box center [164, 252] width 130 height 8
type input "Freeze Dried Blueberries Unsweetened & Unsulfured"
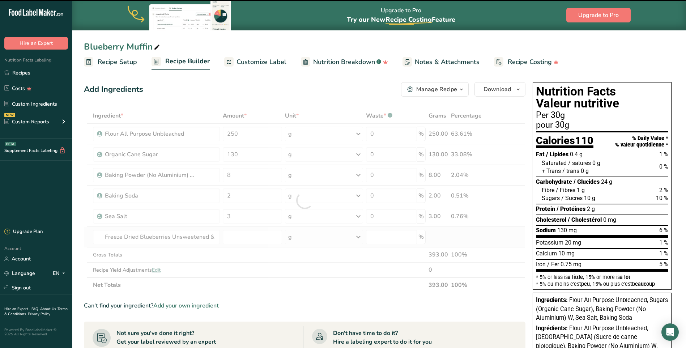
type input "0"
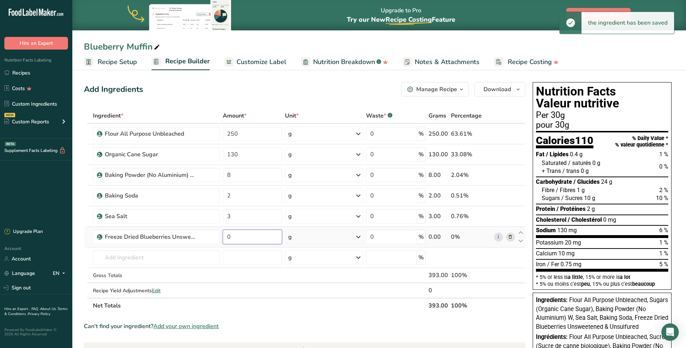
click at [248, 239] on input "0" at bounding box center [252, 237] width 59 height 14
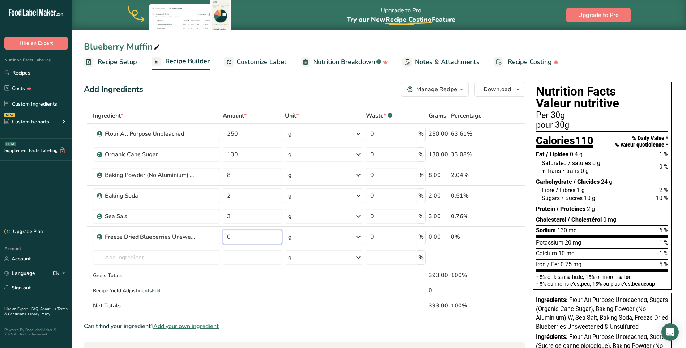
scroll to position [36, 0]
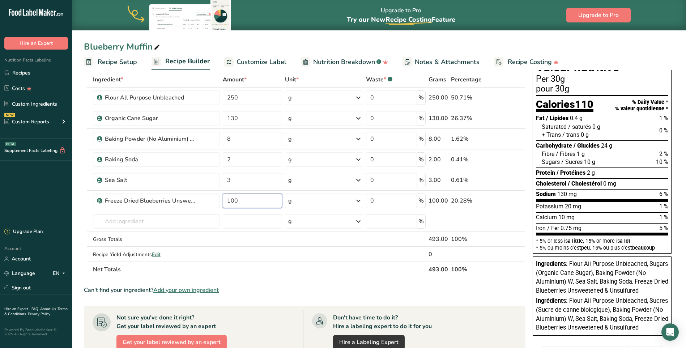
type input "100"
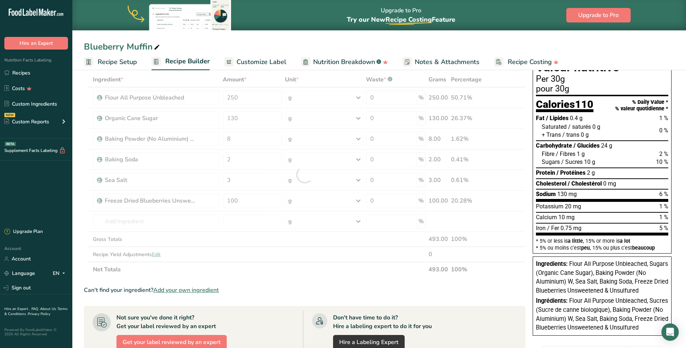
click at [296, 291] on div "Can't find your ingredient? Add your own ingredient" at bounding box center [305, 290] width 442 height 9
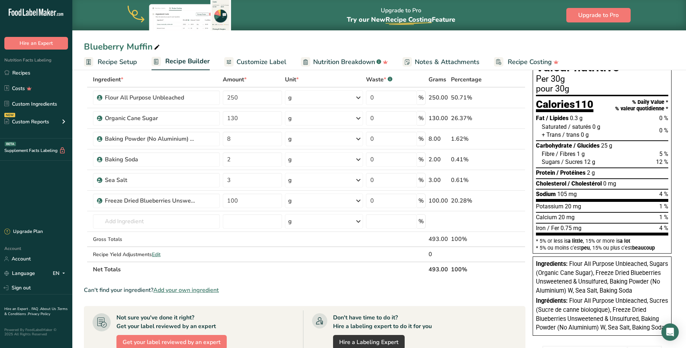
scroll to position [0, 0]
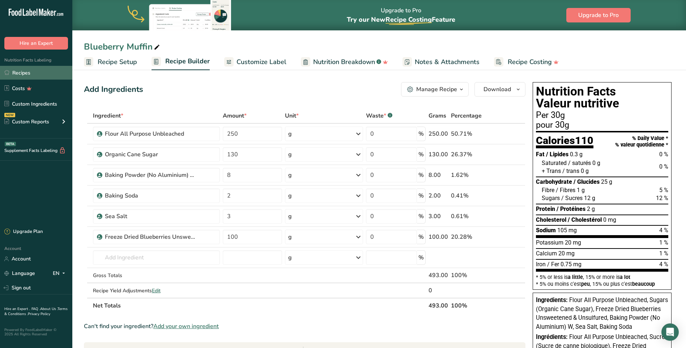
click at [22, 71] on link "Recipes" at bounding box center [36, 73] width 72 height 14
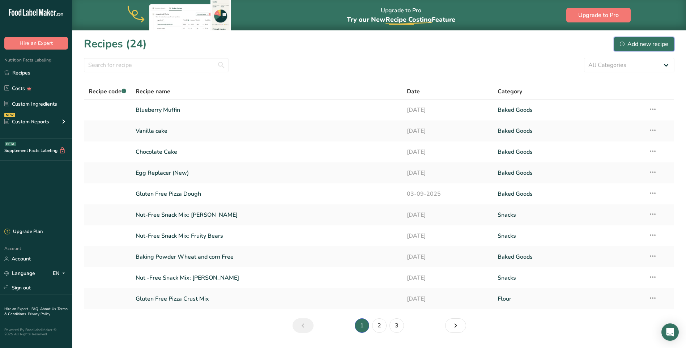
click at [625, 43] on icon at bounding box center [622, 44] width 5 height 5
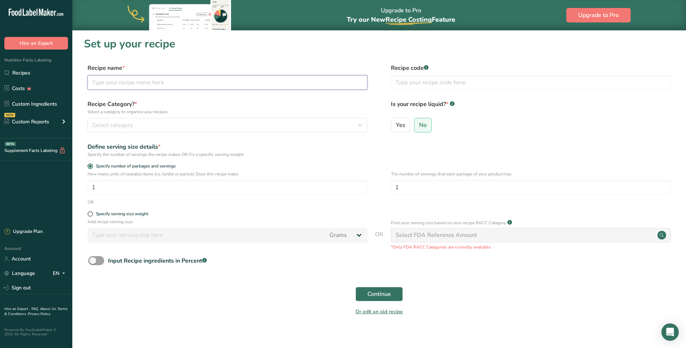
click at [102, 84] on input "text" at bounding box center [228, 82] width 280 height 14
type input "Plain Muffin"
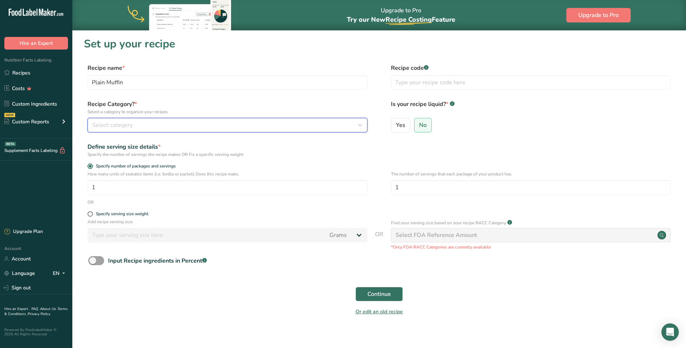
click at [172, 131] on button "Select category" at bounding box center [228, 125] width 280 height 14
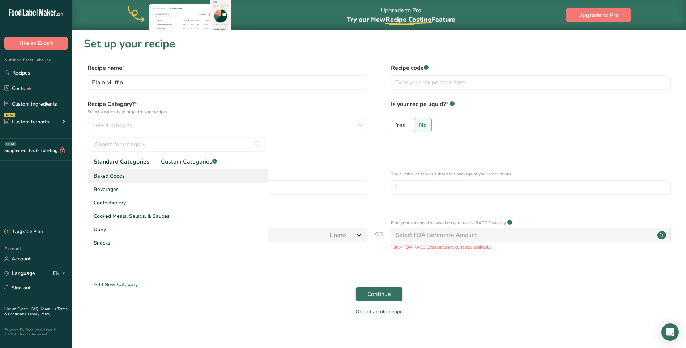
click at [119, 174] on span "Baked Goods" at bounding box center [109, 176] width 31 height 8
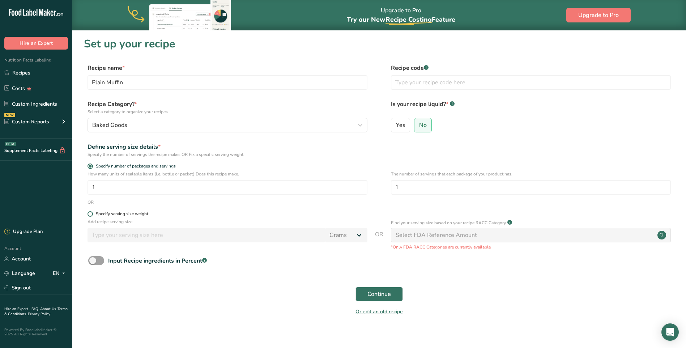
click at [90, 213] on span at bounding box center [90, 213] width 5 height 5
click at [90, 213] on input "Specify serving size weight" at bounding box center [90, 214] width 5 height 5
radio input "true"
radio input "false"
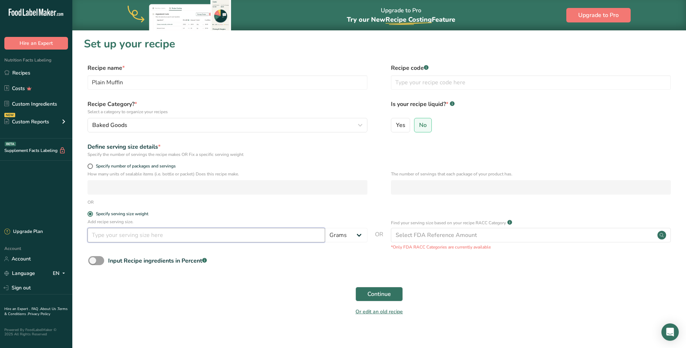
click at [140, 236] on input "number" at bounding box center [207, 235] width 238 height 14
type input "30"
click at [379, 292] on span "Continue" at bounding box center [380, 294] width 24 height 9
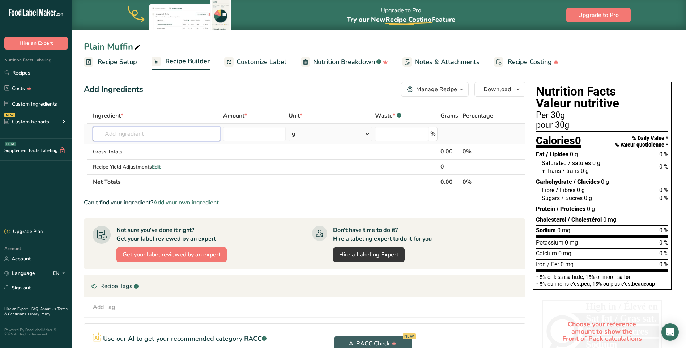
click at [124, 132] on input "text" at bounding box center [156, 134] width 127 height 14
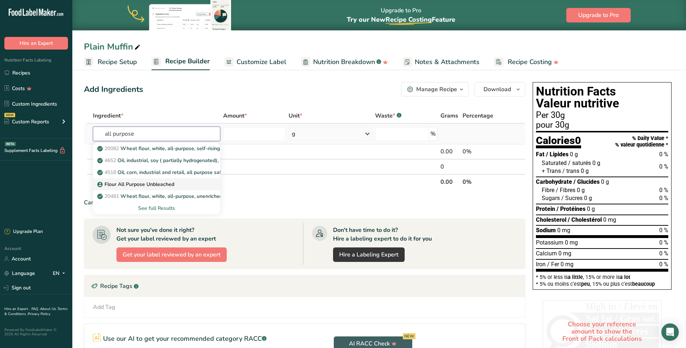
type input "all purpose"
click at [119, 181] on p "Flour All Purpose Unbleached" at bounding box center [137, 185] width 76 height 8
type input "Flour All Purpose Unbleached"
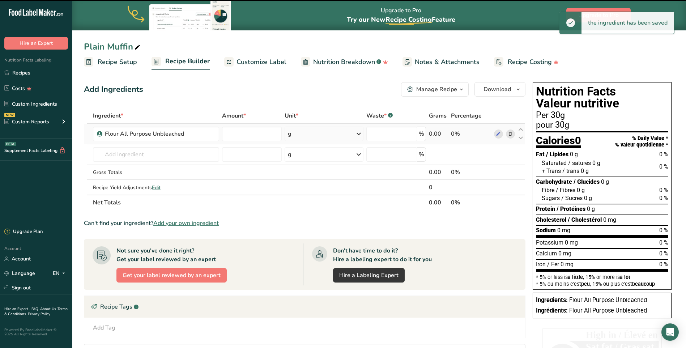
type input "0"
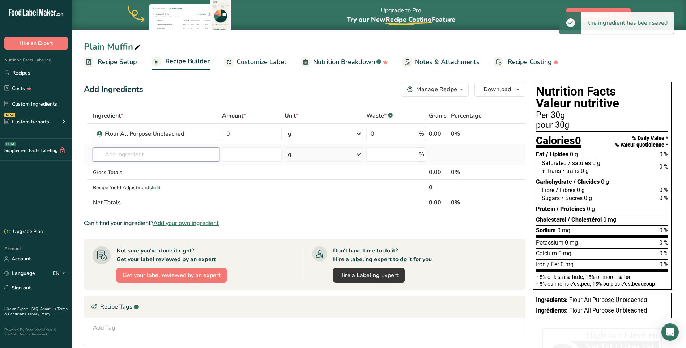
click at [123, 152] on input "text" at bounding box center [156, 154] width 126 height 14
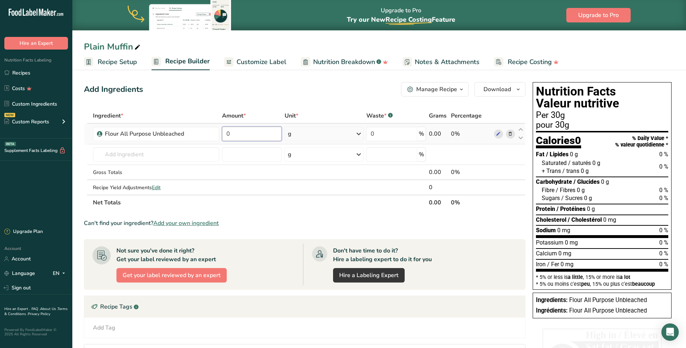
click at [232, 131] on input "0" at bounding box center [252, 134] width 60 height 14
type input "250"
click at [109, 151] on div "Ingredient * Amount * Unit * Waste * .a-a{fill:#347362;}.b-a{fill:#fff;} Grams …" at bounding box center [305, 159] width 442 height 102
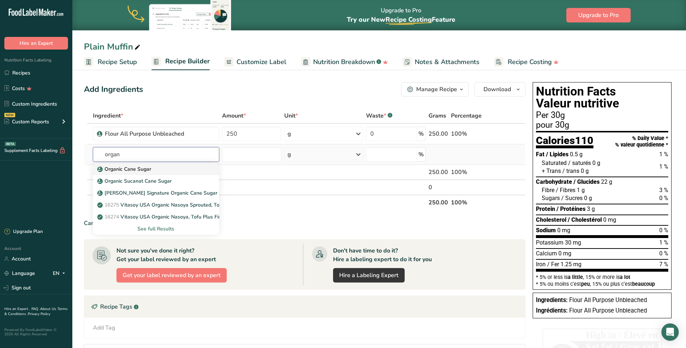
type input "organ"
click at [118, 168] on p "Organic Cane Sugar" at bounding box center [125, 169] width 52 height 8
type input "Organic Cane Sugar"
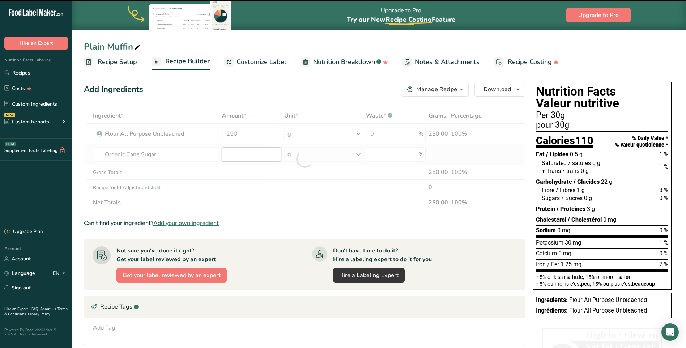
click at [244, 153] on input "number" at bounding box center [252, 154] width 60 height 14
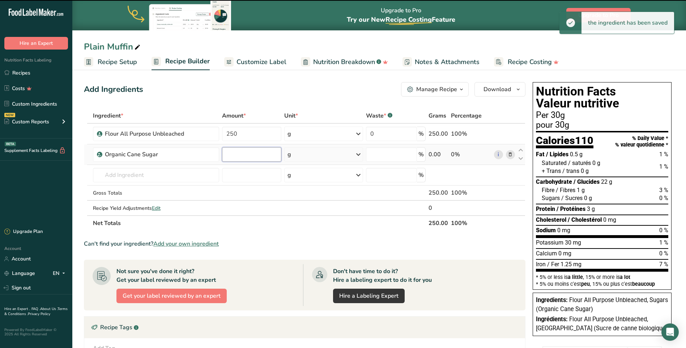
type input "0"
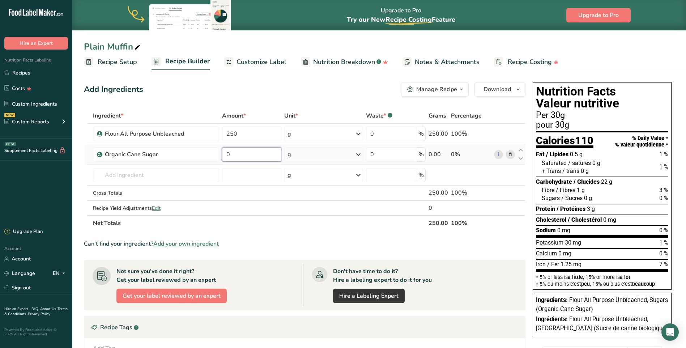
drag, startPoint x: 244, startPoint y: 153, endPoint x: 228, endPoint y: 155, distance: 16.8
click at [228, 155] on input "0" at bounding box center [252, 154] width 60 height 14
type input "130"
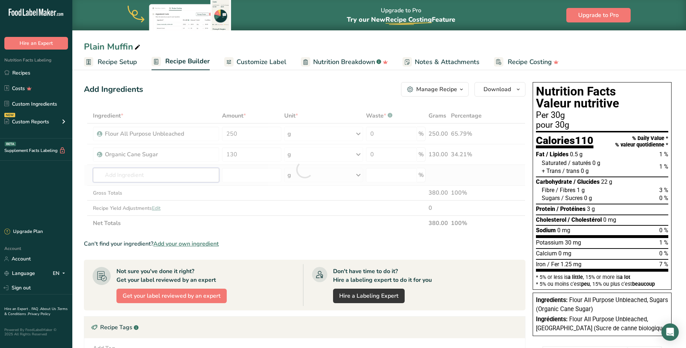
click at [150, 174] on div "Ingredient * Amount * Unit * Waste * .a-a{fill:#347362;}.b-a{fill:#fff;} Grams …" at bounding box center [305, 169] width 442 height 123
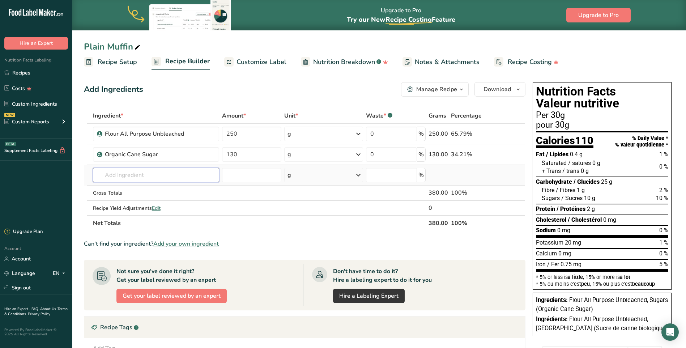
click at [113, 172] on input "text" at bounding box center [156, 175] width 126 height 14
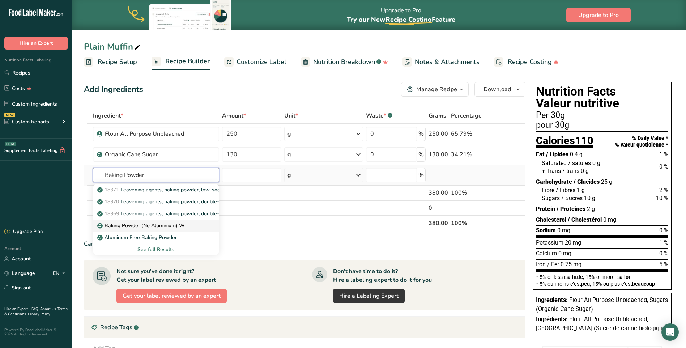
type input "Baking Powder"
click at [127, 226] on p "Baking Powder (No Aluminium) W" at bounding box center [142, 226] width 86 height 8
type input "Baking Powder (No Aluminium) W"
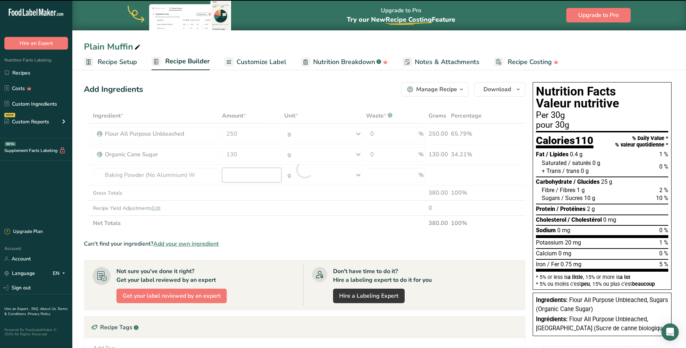
click at [237, 171] on input "number" at bounding box center [252, 175] width 60 height 14
type input "0"
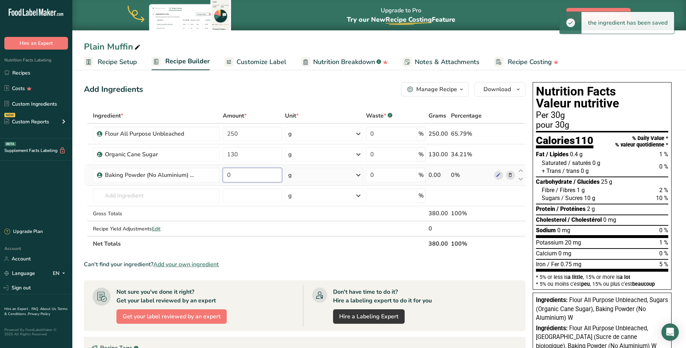
click at [237, 171] on input "0" at bounding box center [252, 175] width 59 height 14
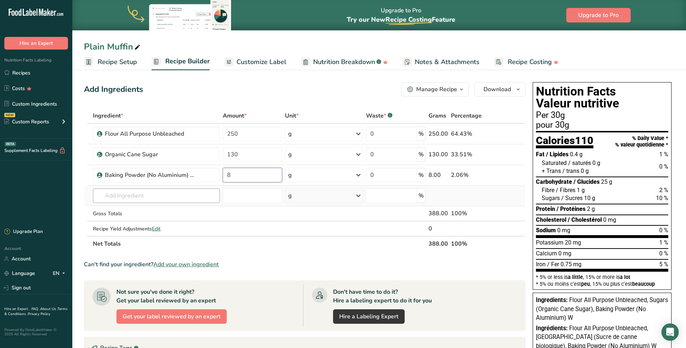
type input "8"
click at [151, 196] on div "Ingredient * Amount * Unit * Waste * .a-a{fill:#347362;}.b-a{fill:#fff;} Grams …" at bounding box center [305, 179] width 442 height 143
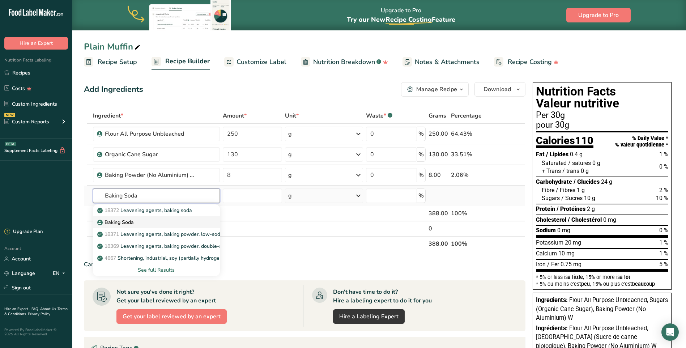
type input "Baking Soda"
click at [127, 221] on p "Baking Soda" at bounding box center [116, 223] width 35 height 8
type input "Baking Soda"
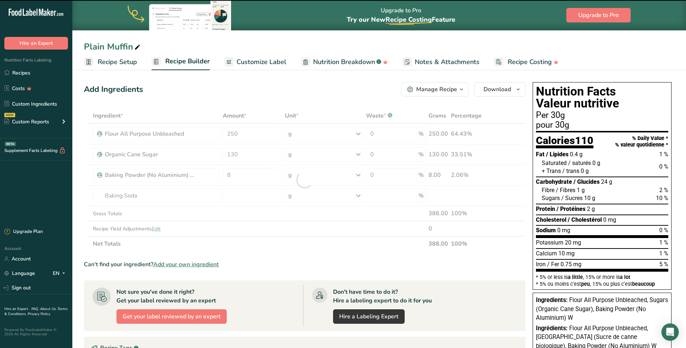
type input "0"
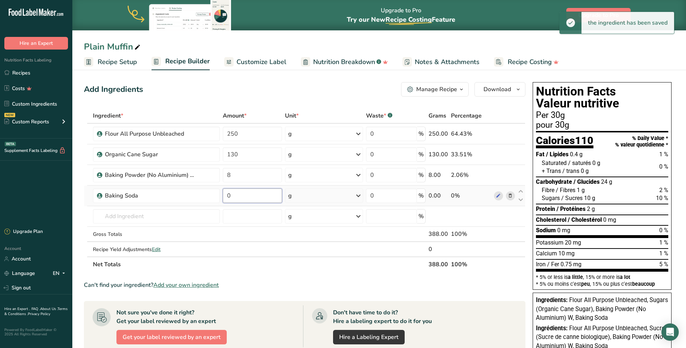
click at [233, 195] on input "0" at bounding box center [252, 196] width 59 height 14
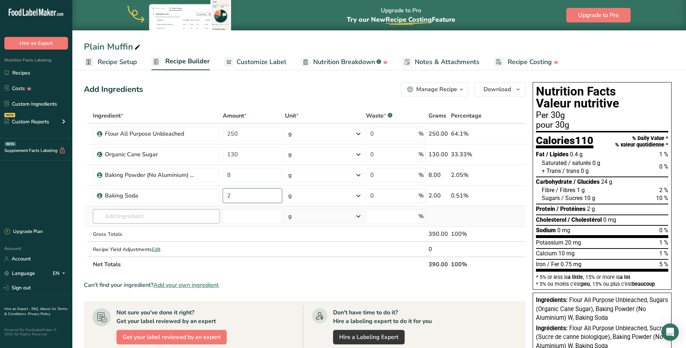
type input "2"
click at [162, 212] on div "Ingredient * Amount * Unit * Waste * .a-a{fill:#347362;}.b-a{fill:#fff;} Grams …" at bounding box center [305, 190] width 442 height 164
click at [112, 210] on input "text" at bounding box center [156, 216] width 127 height 14
type input "Sea Salt"
click at [122, 231] on p "Sea Salt" at bounding box center [112, 231] width 26 height 8
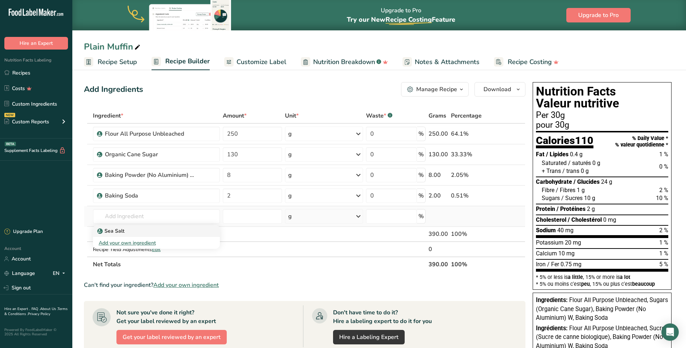
type input "Sea Salt"
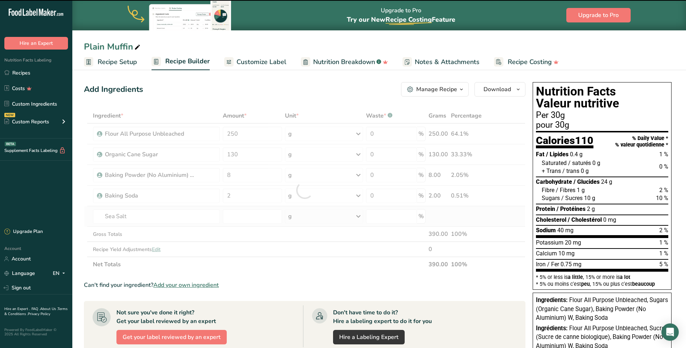
type input "0"
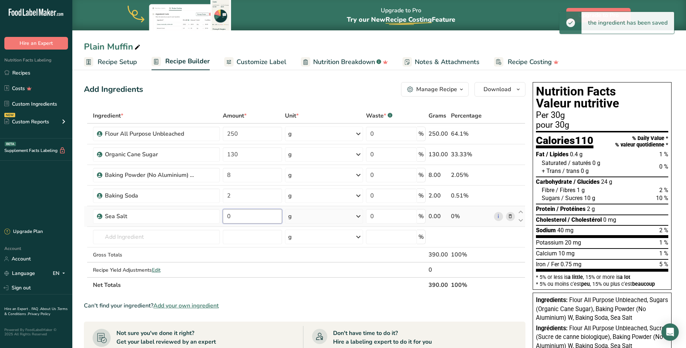
click at [236, 217] on input "0" at bounding box center [252, 216] width 59 height 14
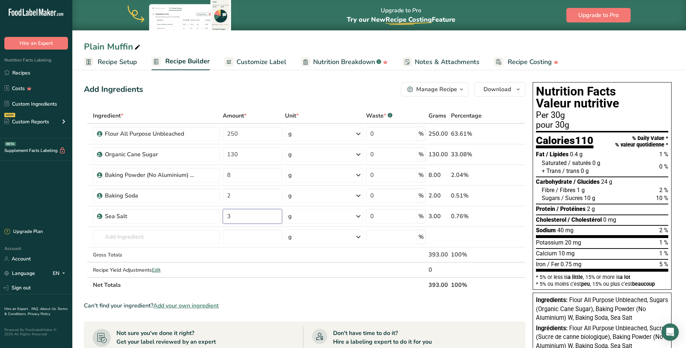
type input "3"
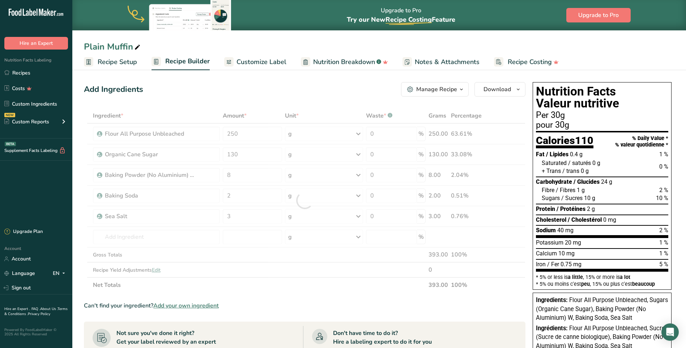
click at [339, 300] on section "Ingredient * Amount * Unit * Waste * .a-a{fill:#347362;}.b-a{fill:#fff;} Grams …" at bounding box center [305, 313] width 442 height 410
